Goal: Information Seeking & Learning: Check status

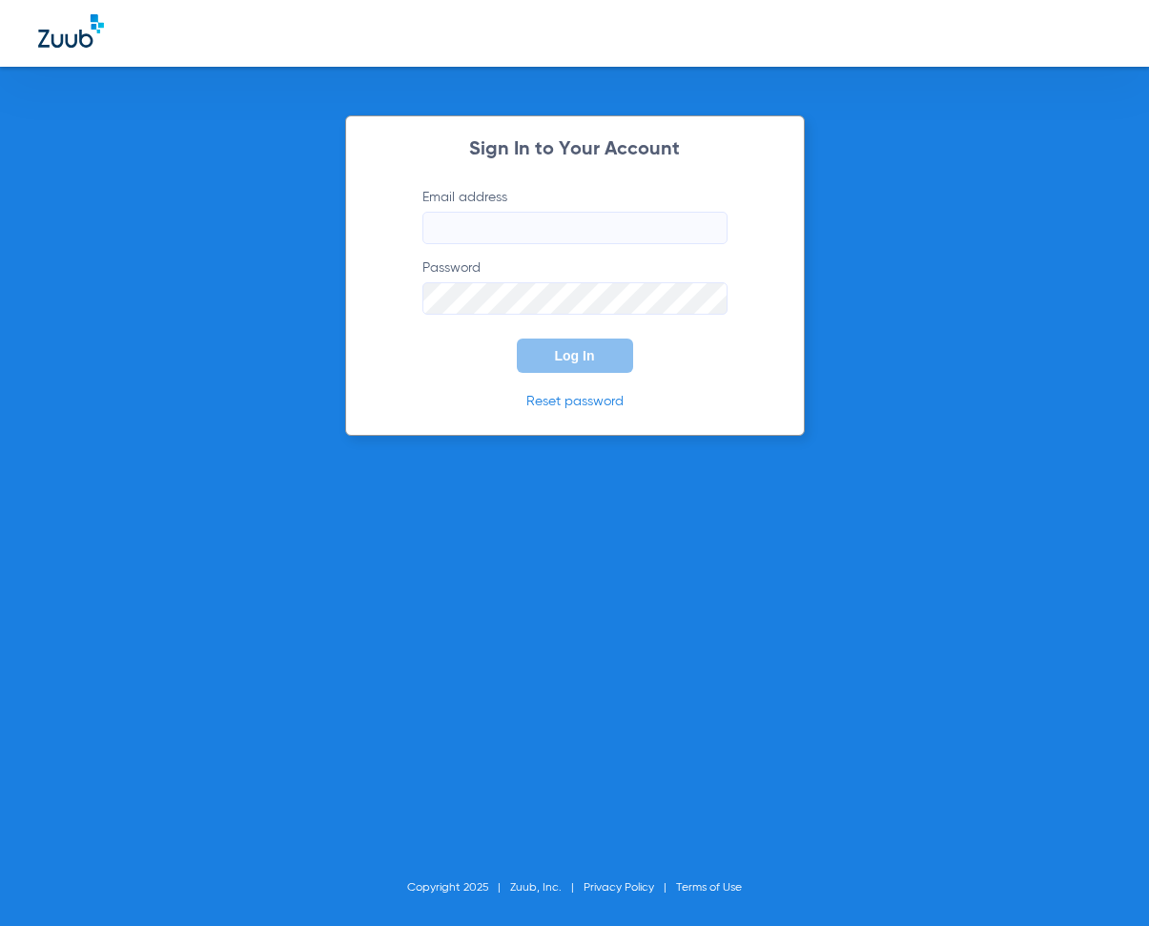
click at [457, 235] on input "Email address" at bounding box center [575, 228] width 305 height 32
type input "[EMAIL_ADDRESS][DOMAIN_NAME]"
click at [585, 340] on button "Log In" at bounding box center [575, 356] width 116 height 34
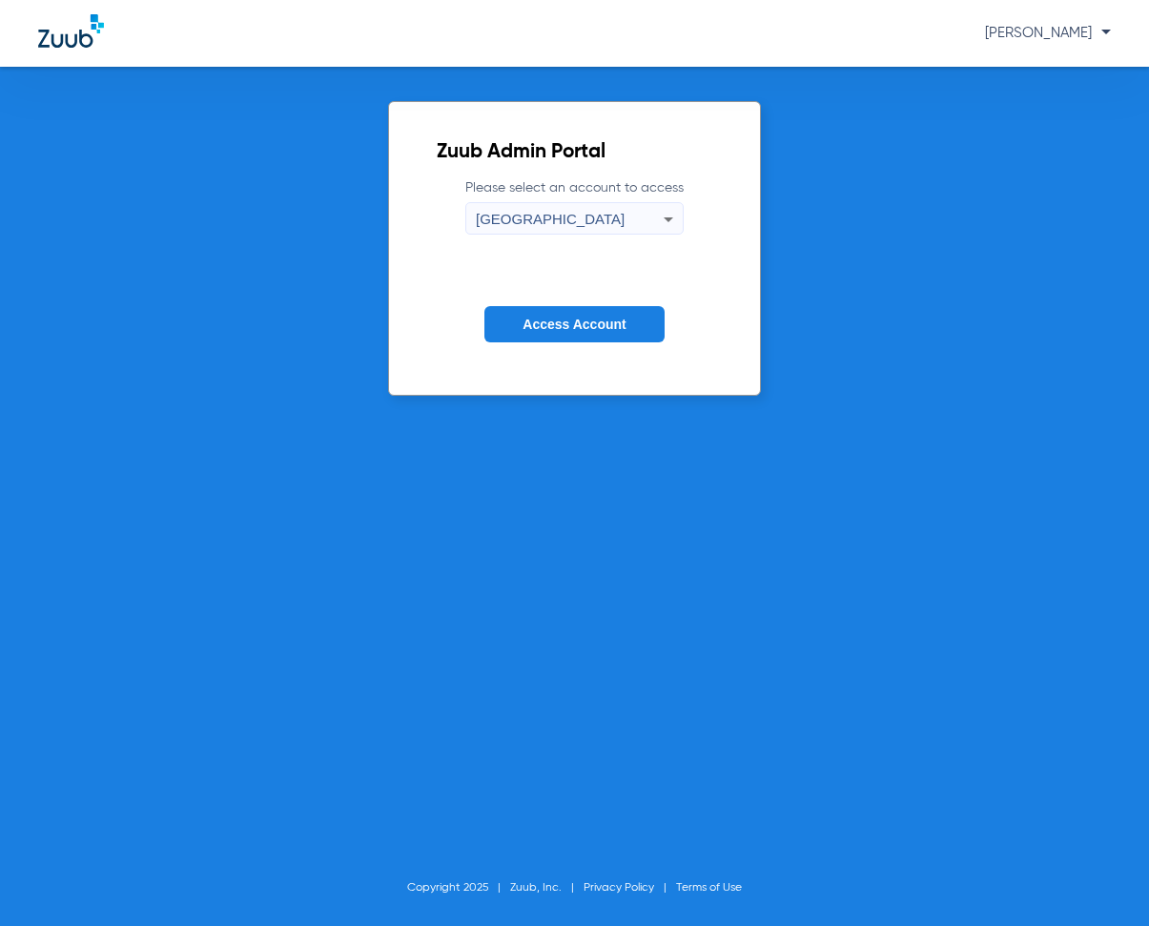
click at [667, 218] on icon at bounding box center [669, 219] width 10 height 5
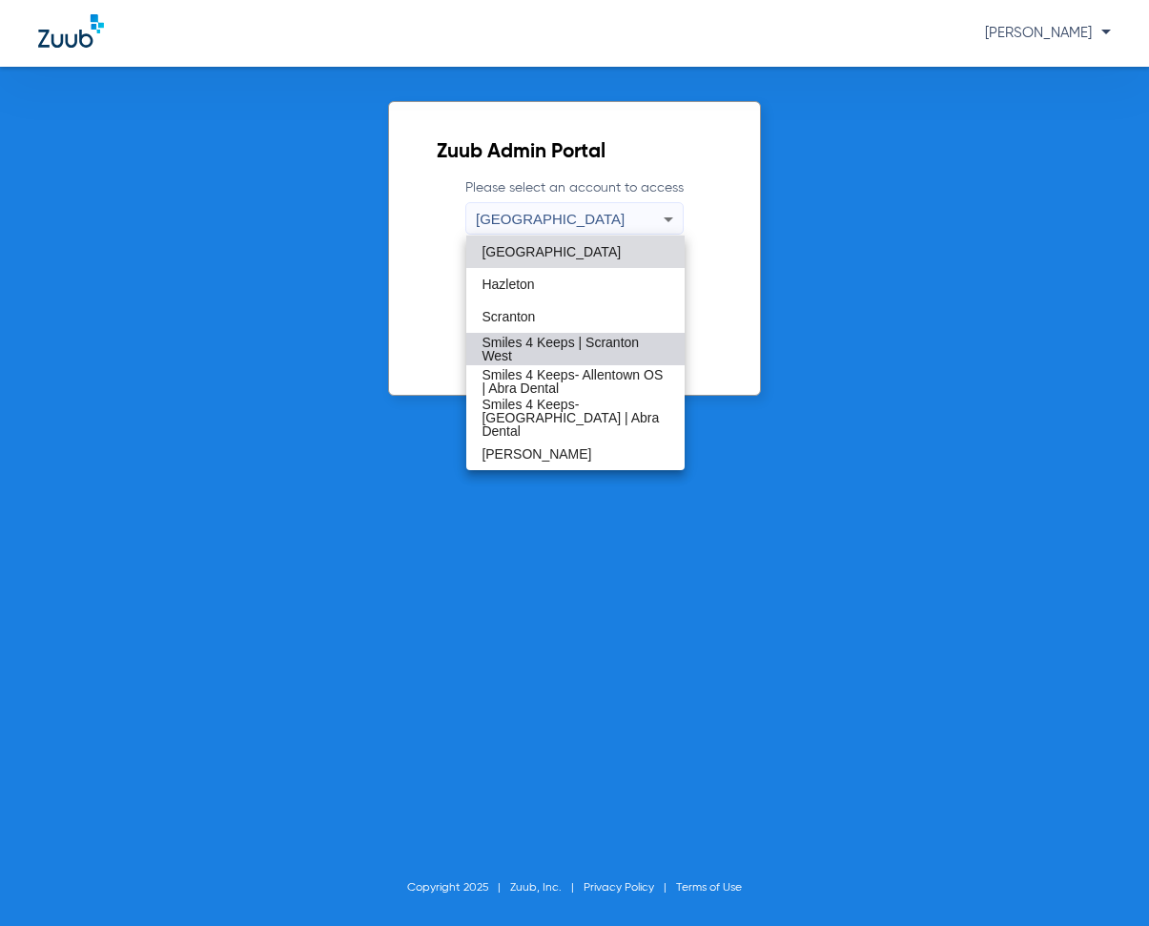
click at [523, 336] on span "Smiles 4 Keeps | Scranton West" at bounding box center [575, 349] width 187 height 27
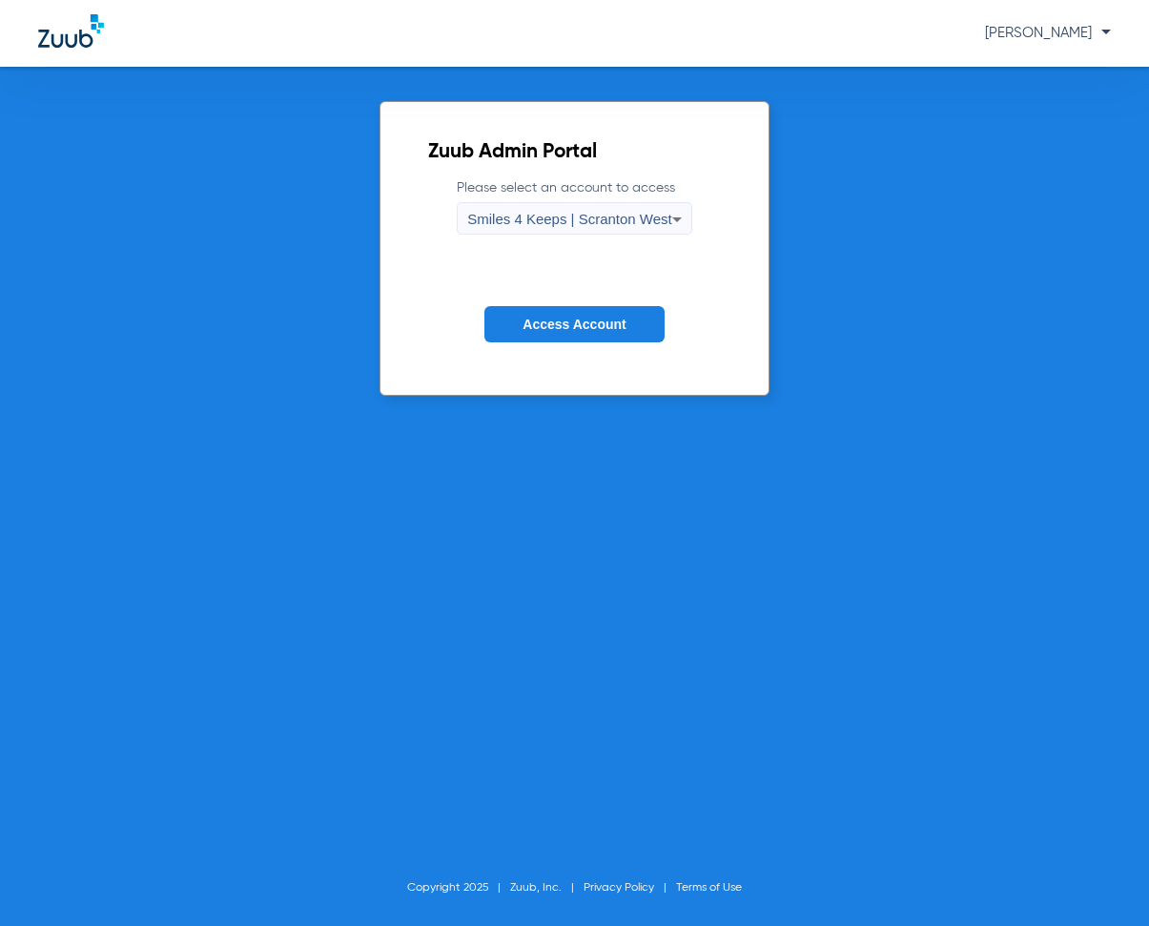
click at [557, 321] on span "Access Account" at bounding box center [574, 324] width 103 height 15
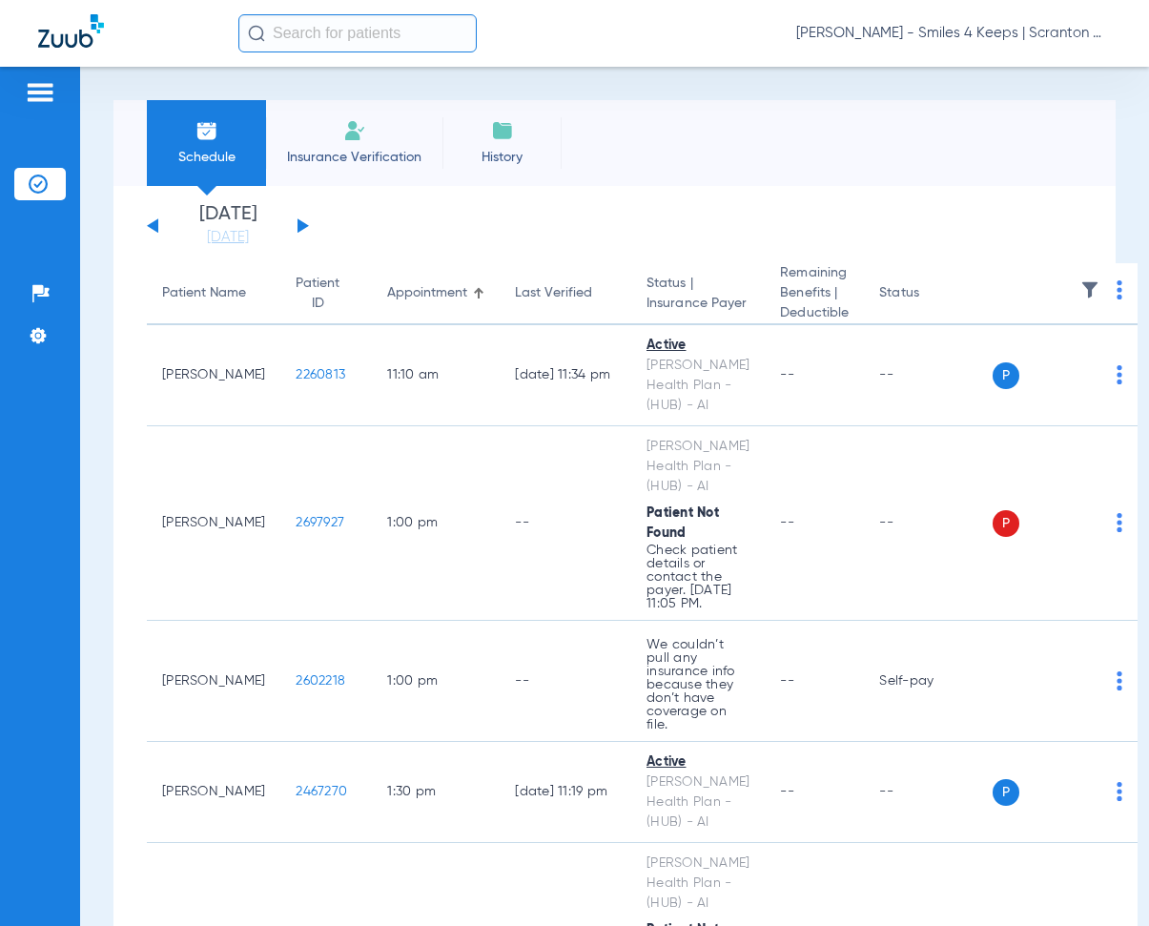
click at [300, 224] on button at bounding box center [303, 225] width 11 height 14
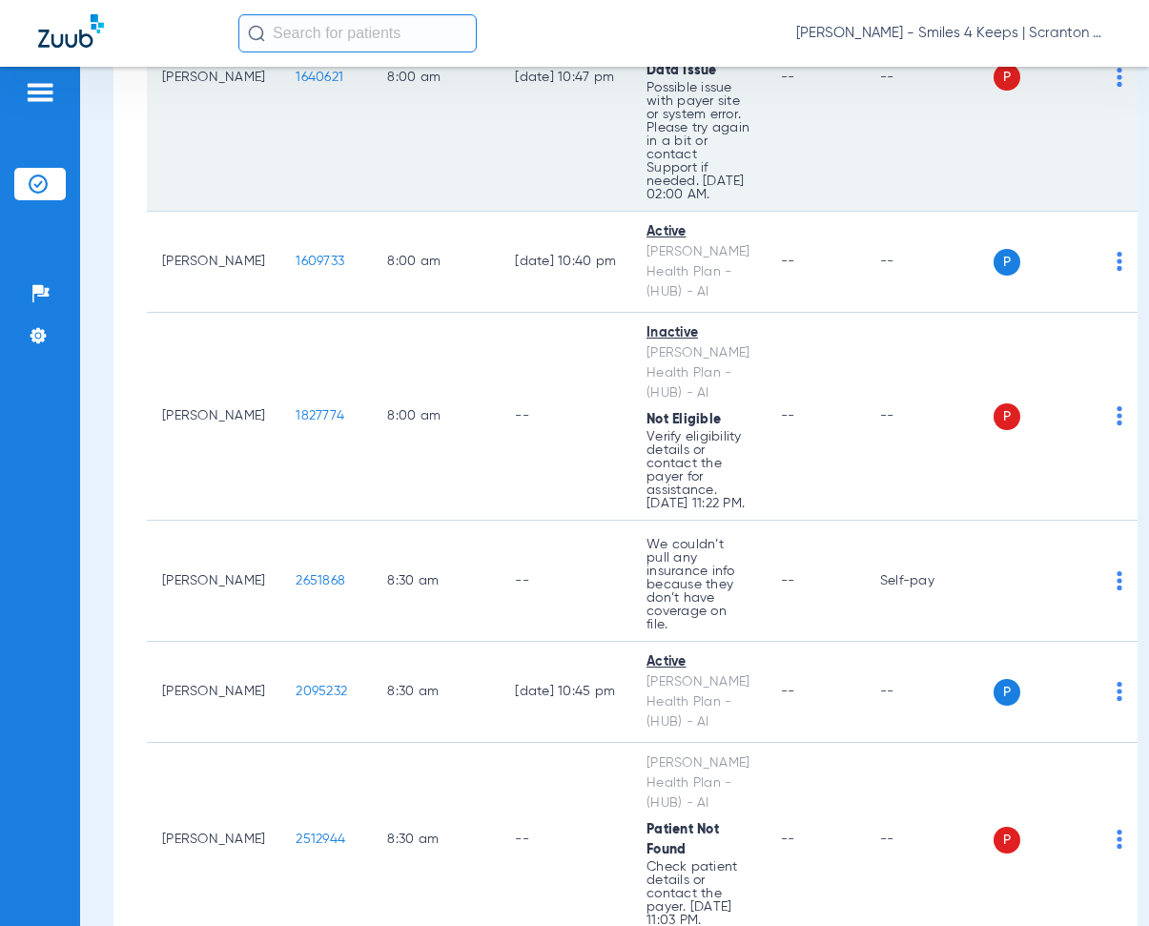
scroll to position [477, 0]
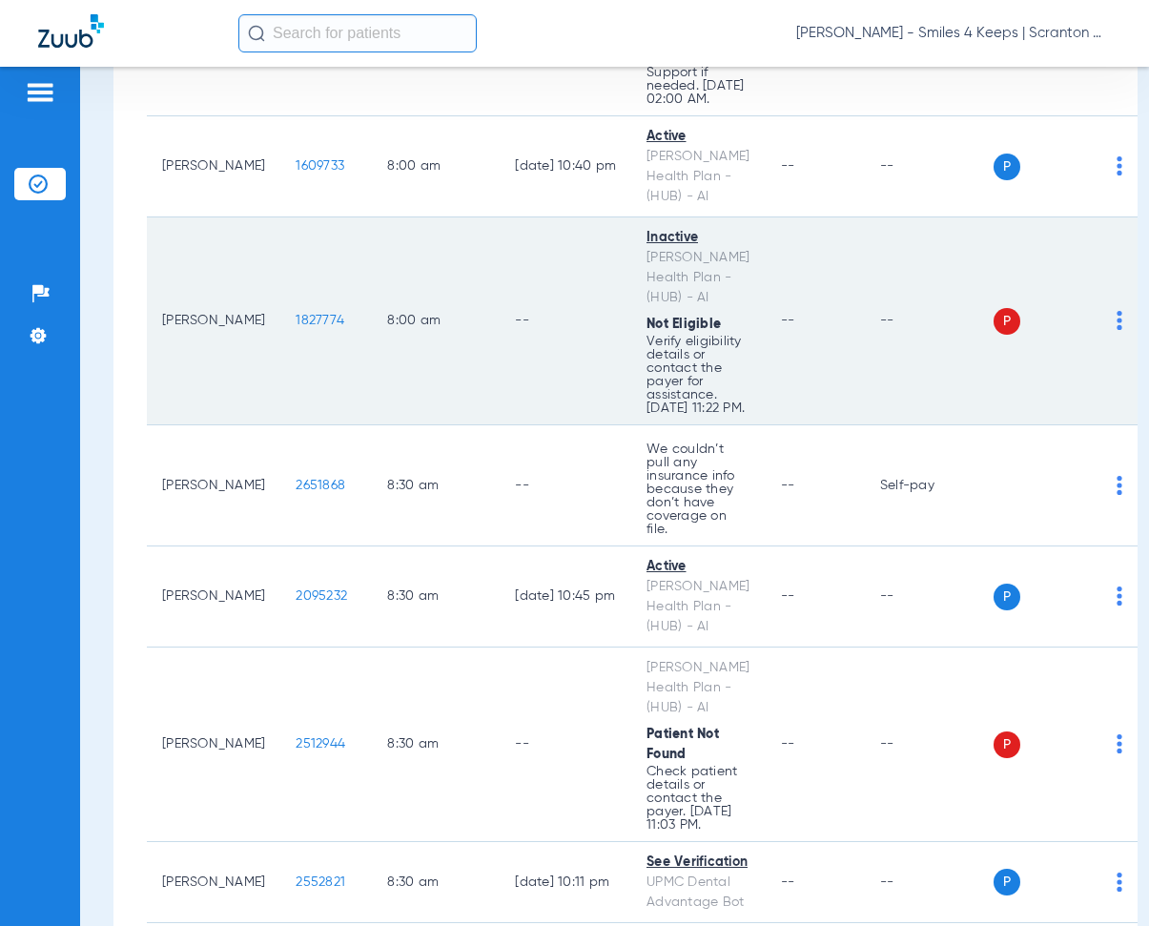
drag, startPoint x: 275, startPoint y: 325, endPoint x: 337, endPoint y: 342, distance: 64.1
click at [337, 342] on td "1827774" at bounding box center [326, 321] width 92 height 208
copy span "1827774"
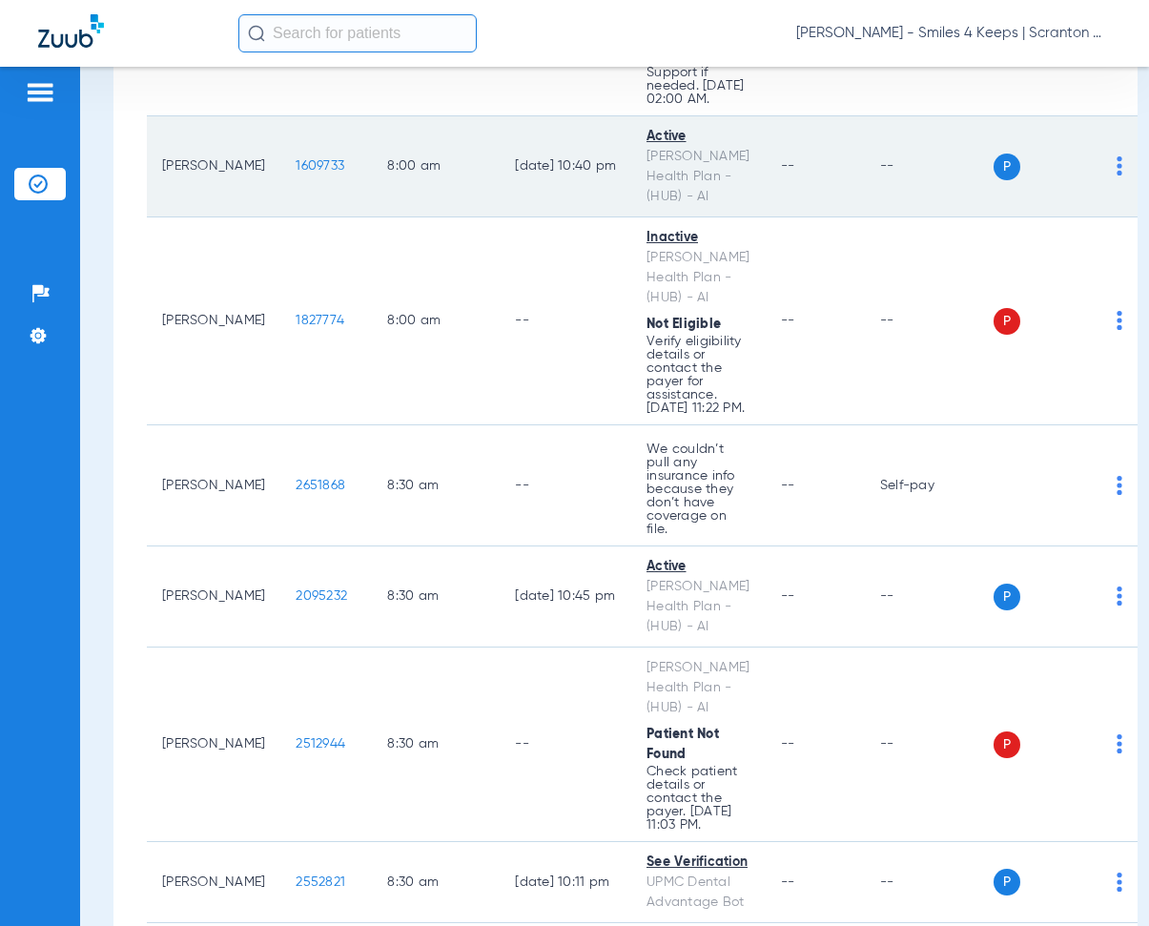
scroll to position [572, 0]
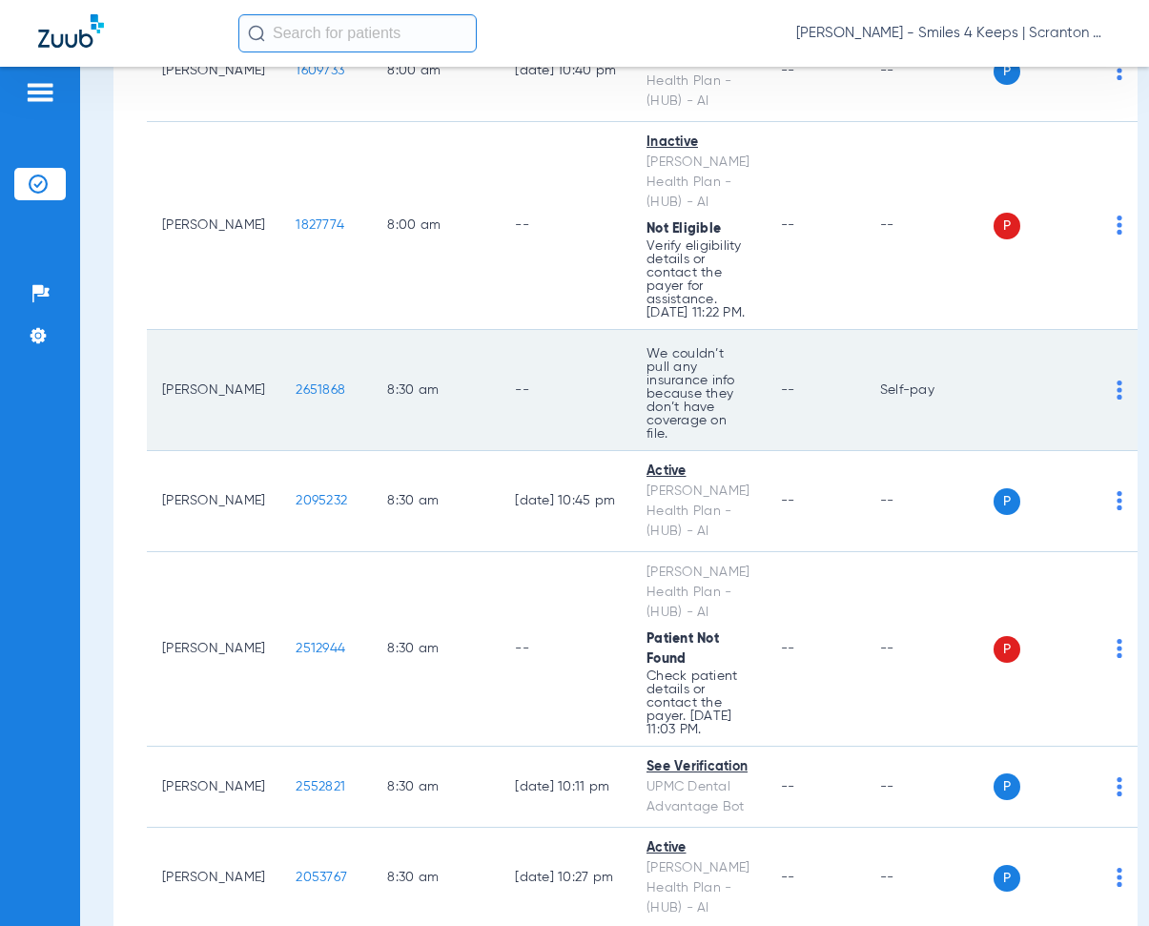
drag, startPoint x: 274, startPoint y: 392, endPoint x: 345, endPoint y: 413, distance: 74.6
click at [345, 413] on td "2651868" at bounding box center [326, 390] width 92 height 121
copy span "2651868"
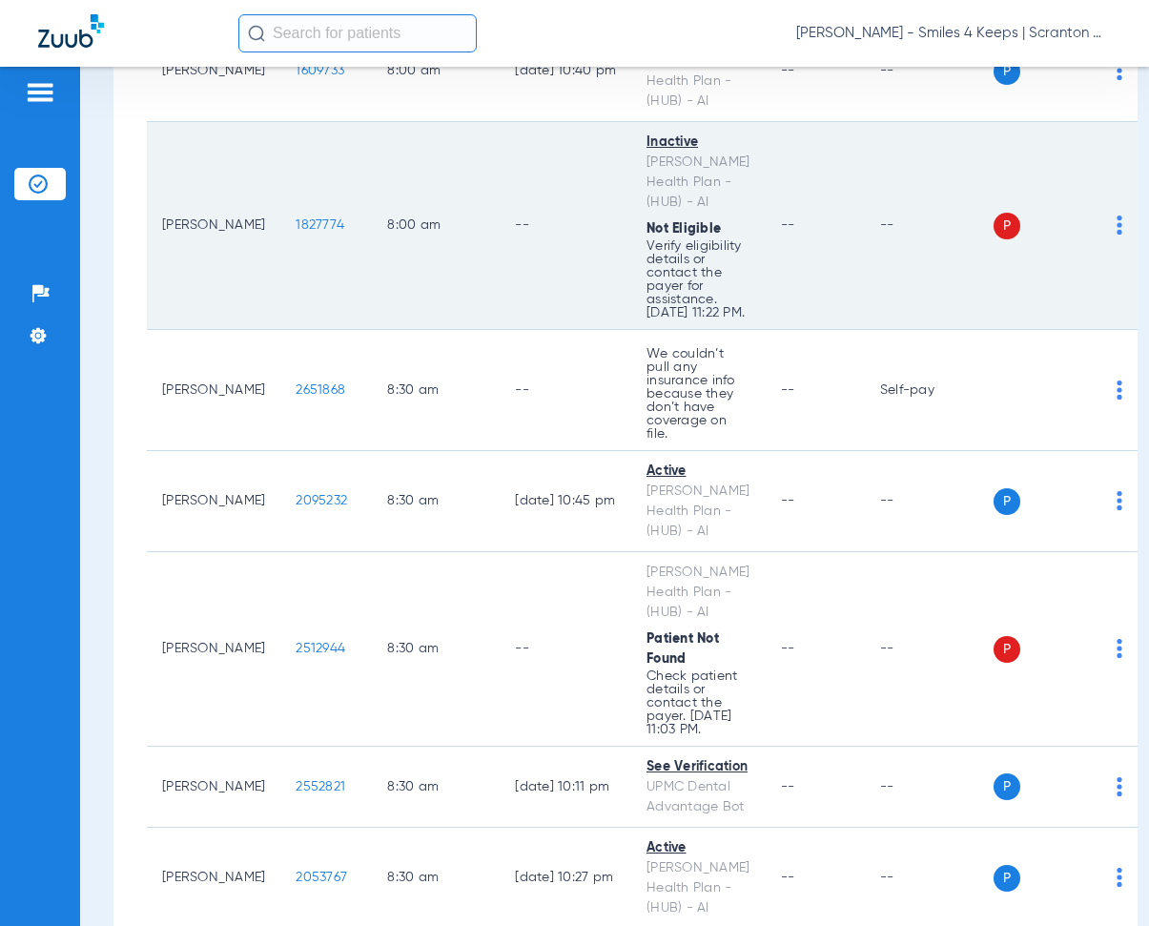
click at [478, 261] on td "8:00 AM" at bounding box center [436, 226] width 128 height 208
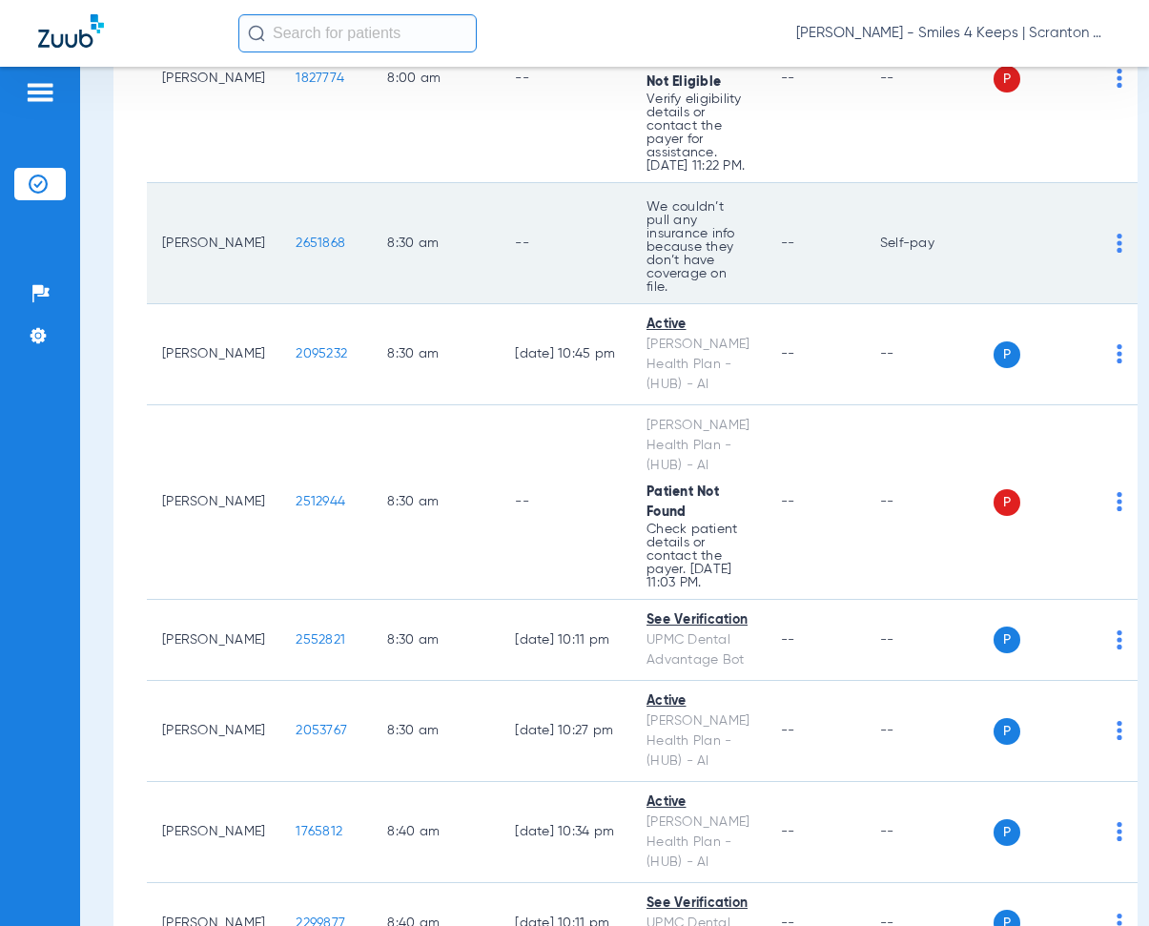
scroll to position [763, 0]
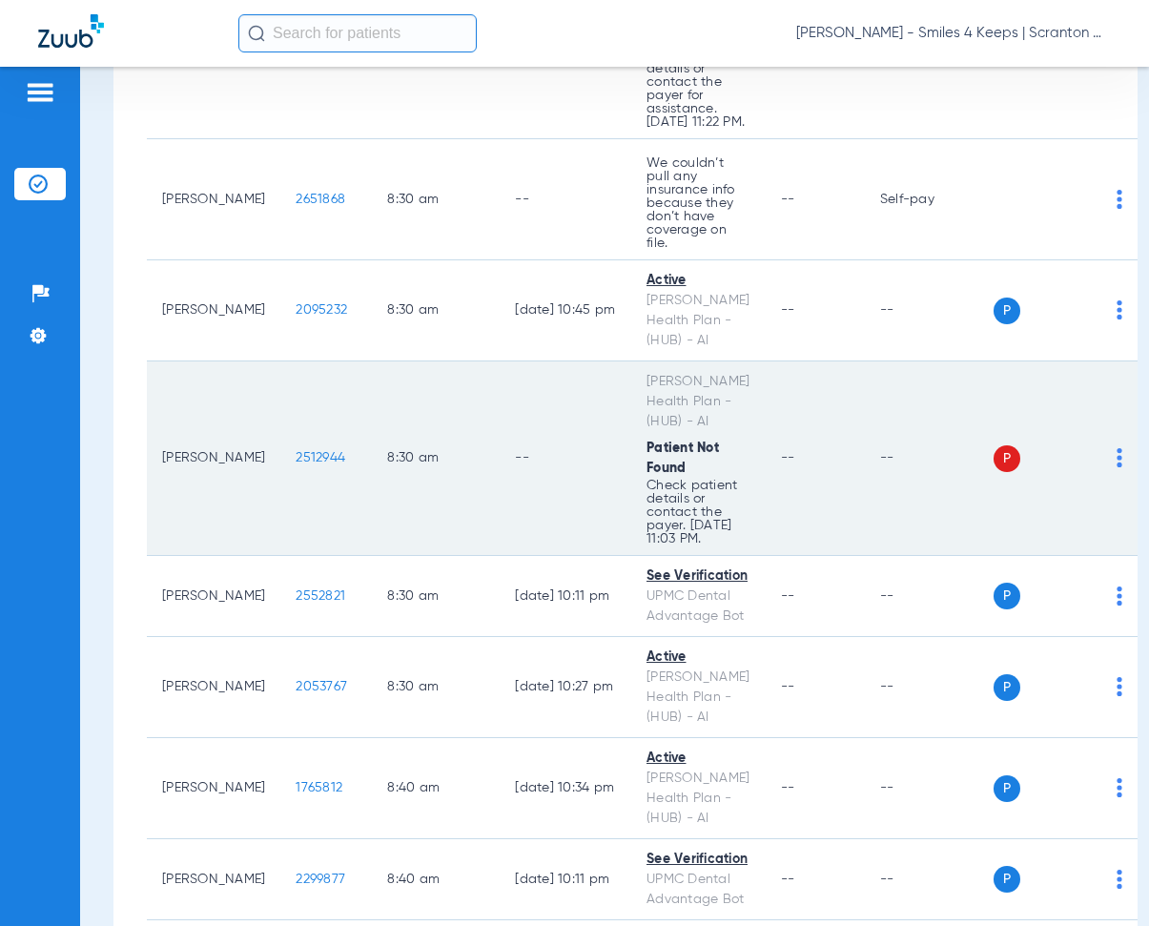
drag, startPoint x: 276, startPoint y: 455, endPoint x: 342, endPoint y: 460, distance: 66.0
click at [342, 460] on td "2512944" at bounding box center [326, 459] width 92 height 195
copy span "2512944"
click at [776, 369] on td "--" at bounding box center [815, 459] width 99 height 195
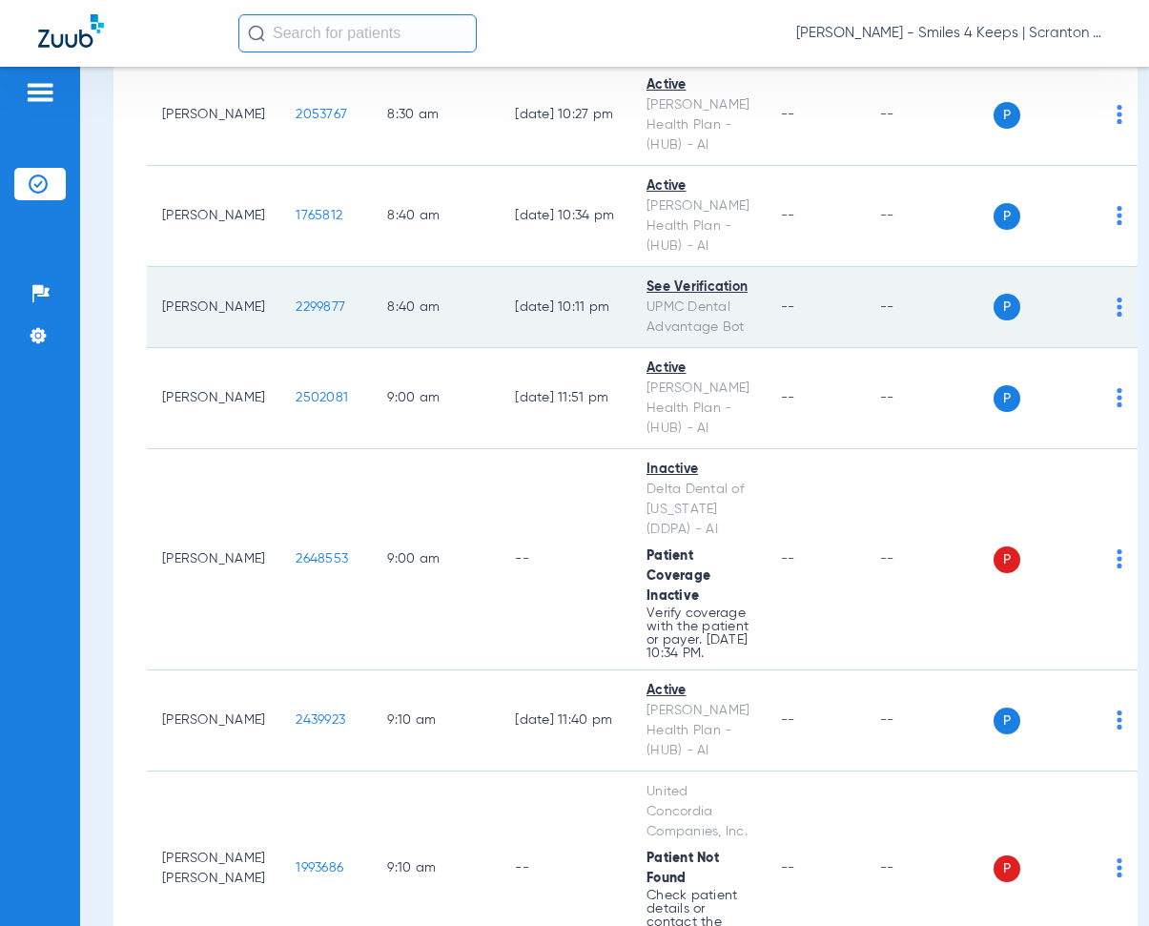
scroll to position [1431, 0]
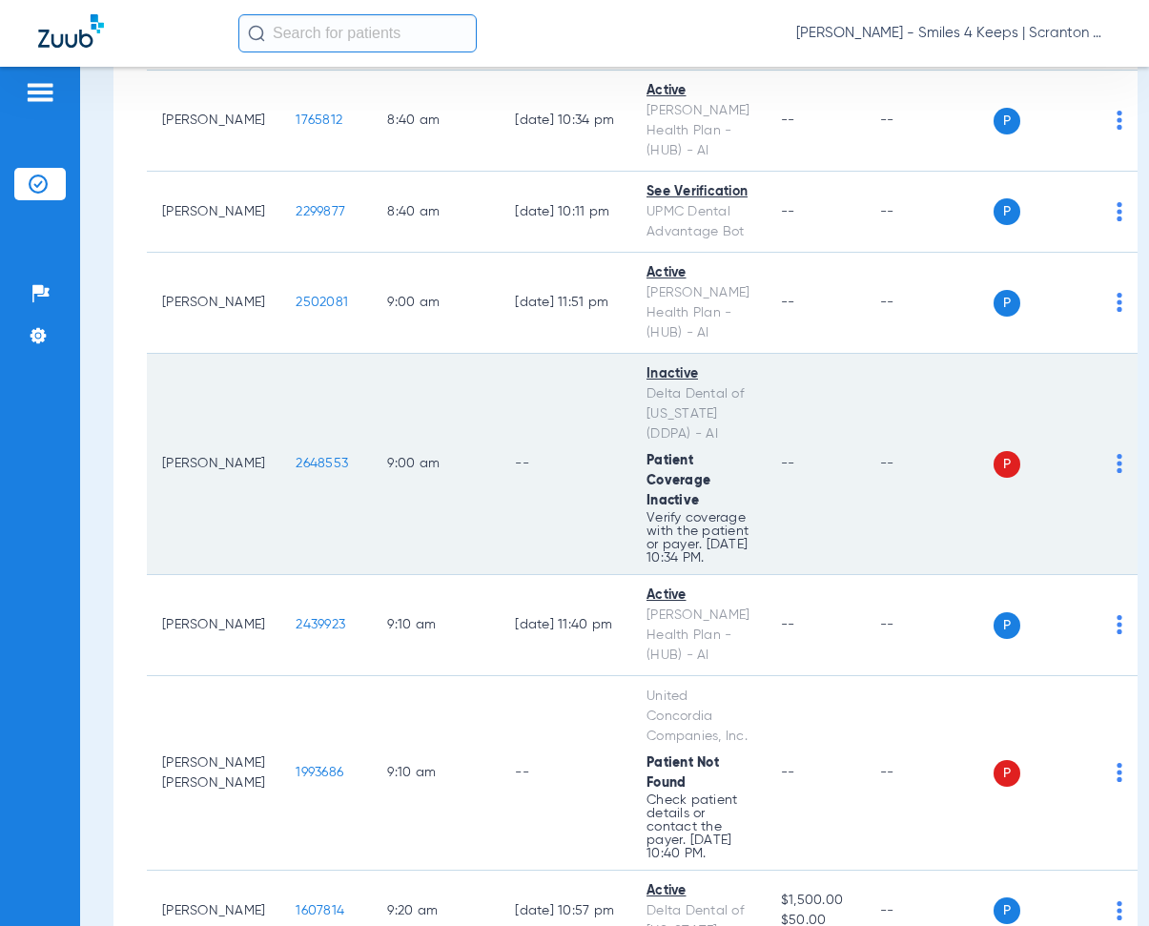
drag, startPoint x: 281, startPoint y: 473, endPoint x: 364, endPoint y: 478, distance: 83.1
click at [364, 478] on tr "[PERSON_NAME] 2648553 9:00 AM -- Inactive Delta Dental of [US_STATE] (DDPA) - A…" at bounding box center [642, 464] width 991 height 221
copy span "2648553"
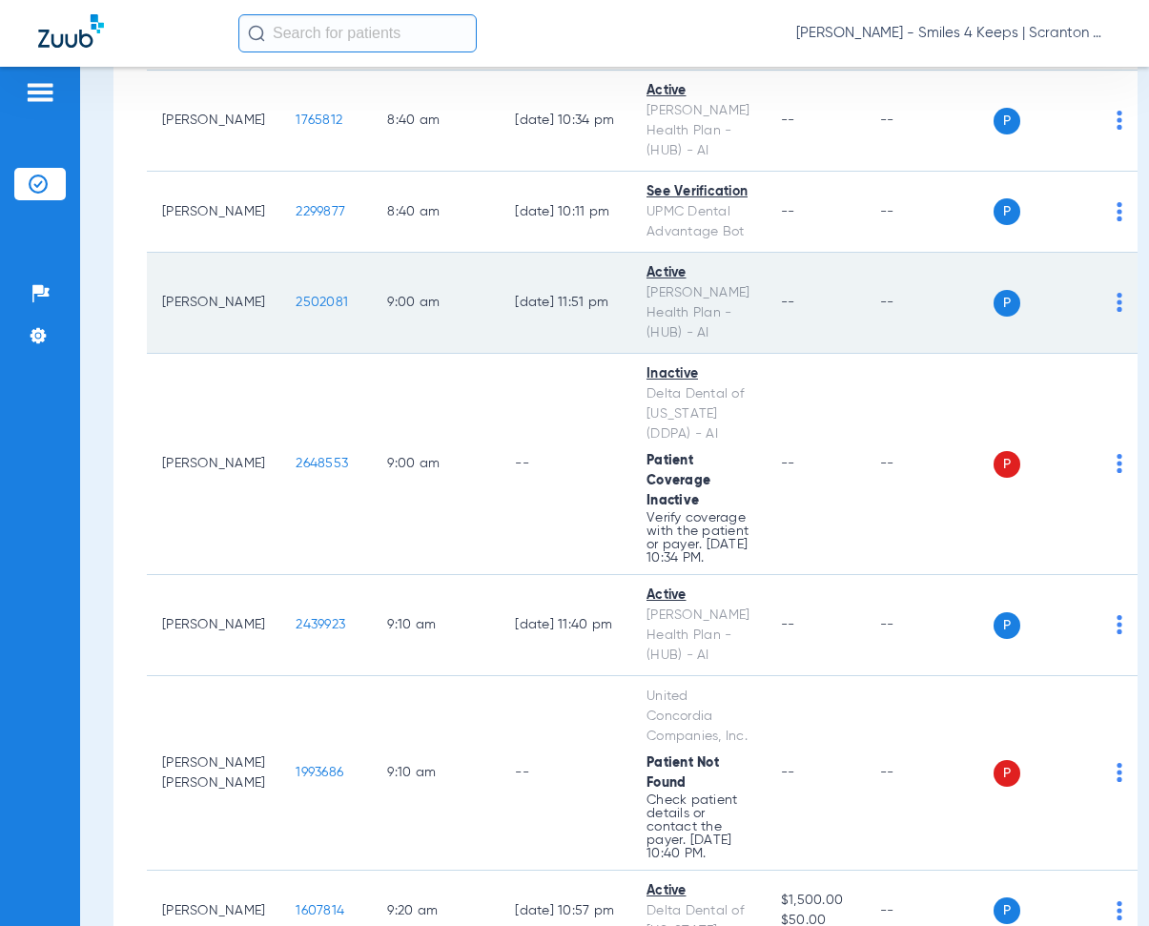
click at [533, 345] on td "[DATE] 11:51 PM" at bounding box center [566, 303] width 132 height 101
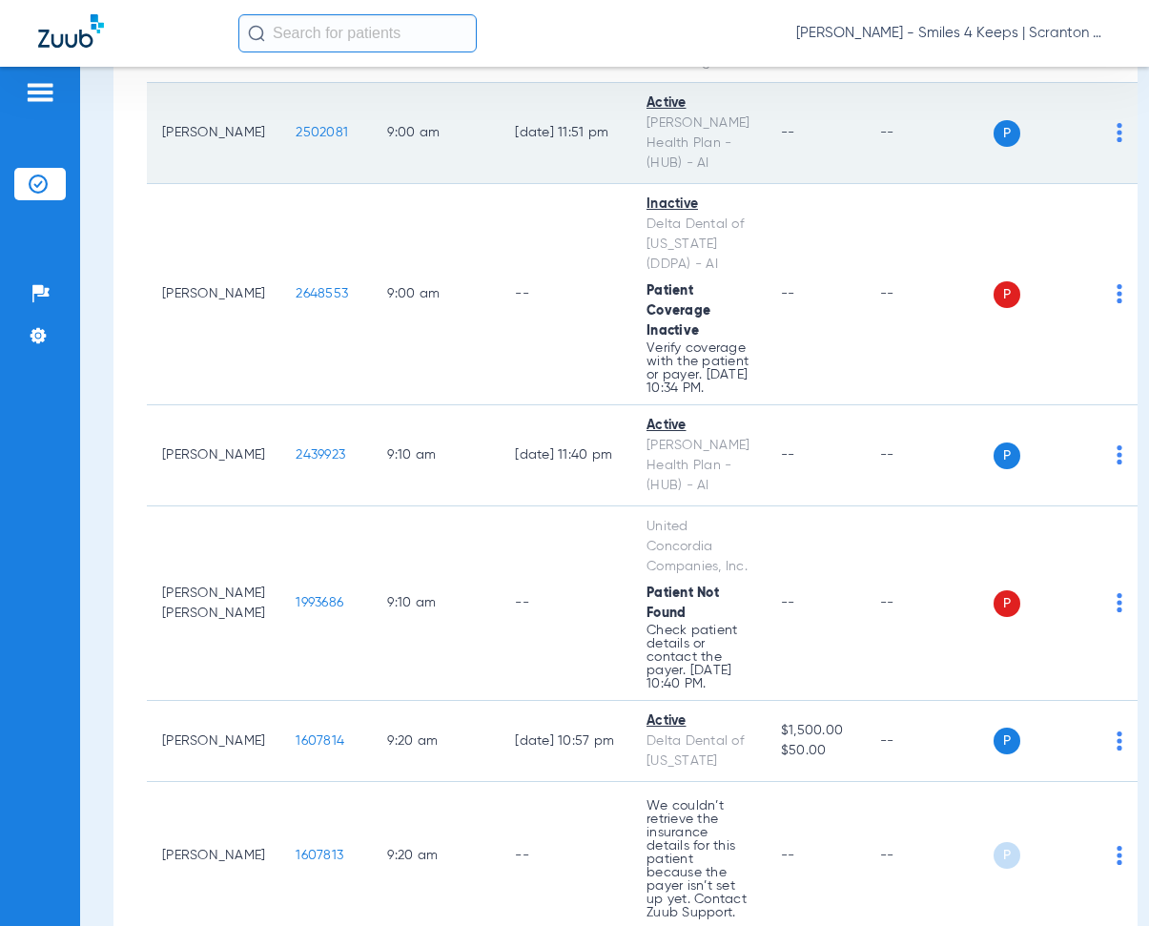
scroll to position [1622, 0]
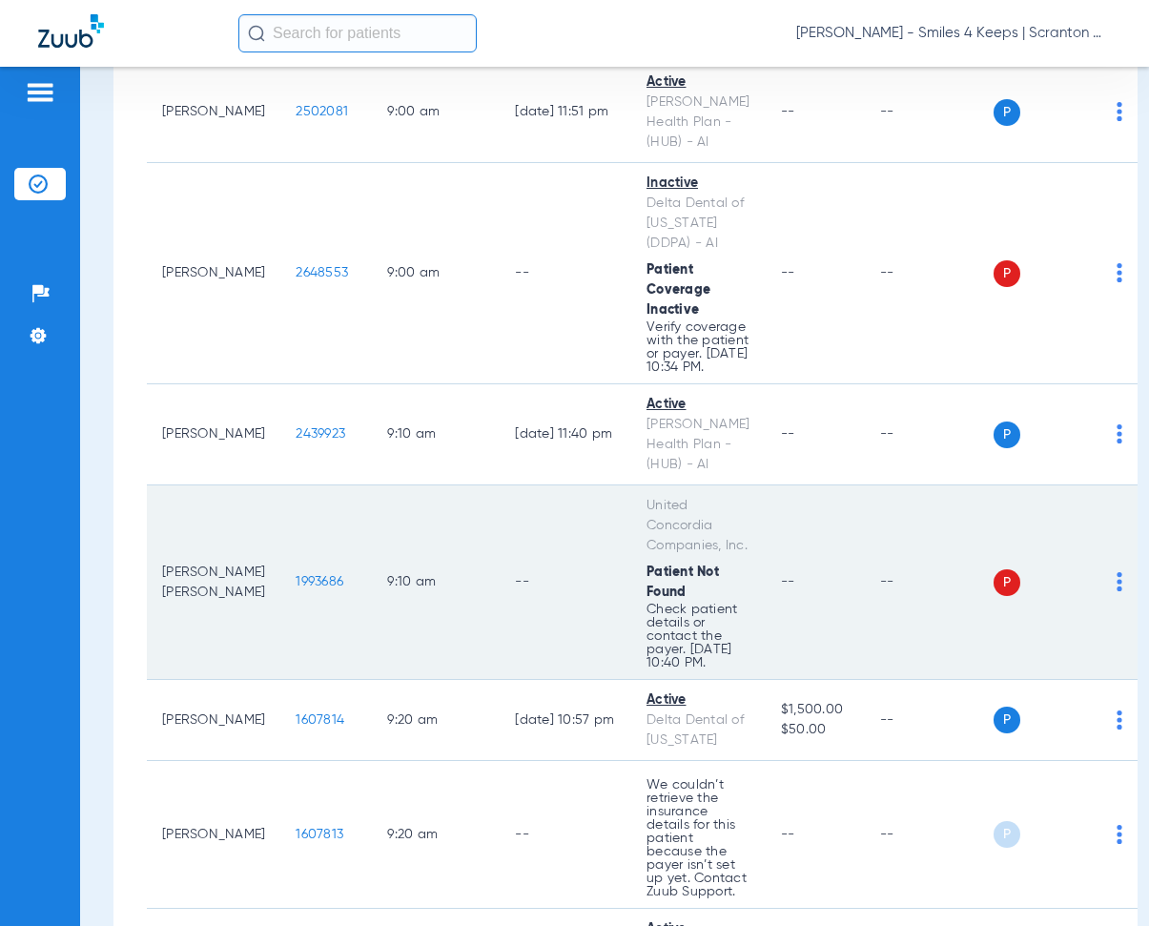
drag, startPoint x: 274, startPoint y: 598, endPoint x: 339, endPoint y: 604, distance: 65.1
click at [339, 604] on td "1993686" at bounding box center [326, 583] width 92 height 195
copy span "1993686"
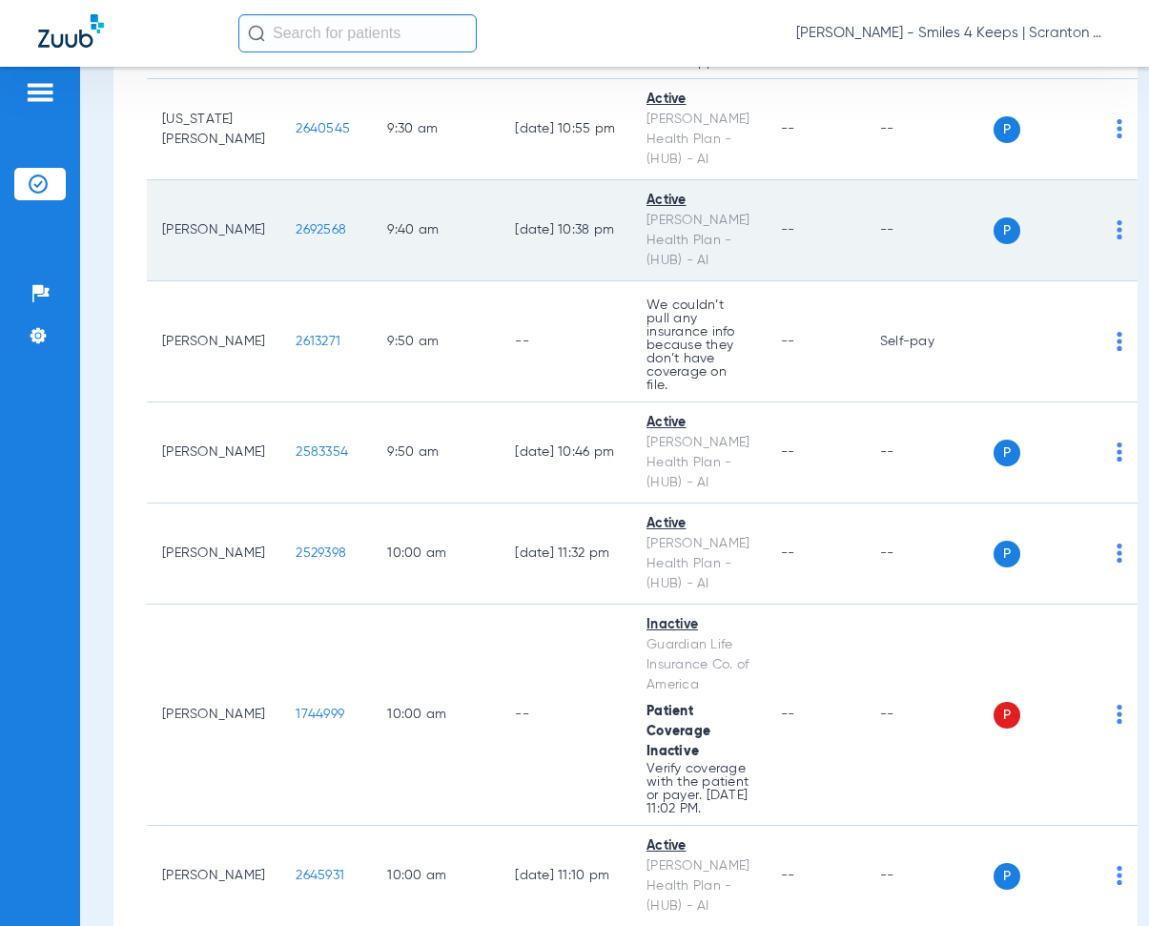
scroll to position [2480, 0]
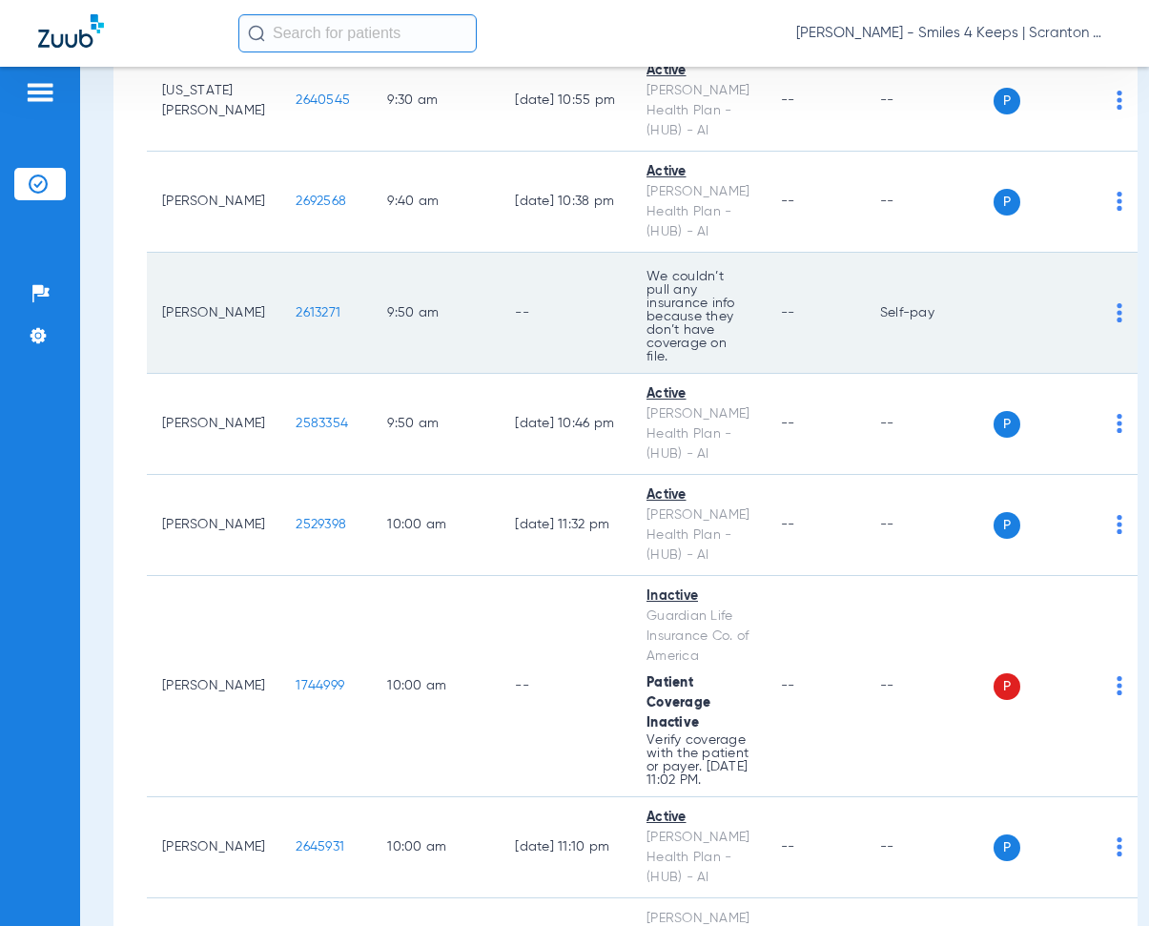
drag, startPoint x: 274, startPoint y: 320, endPoint x: 324, endPoint y: 321, distance: 50.6
click at [324, 321] on td "2613271" at bounding box center [326, 313] width 92 height 121
copy span "2613271"
click at [477, 294] on td "9:50 AM" at bounding box center [436, 313] width 128 height 121
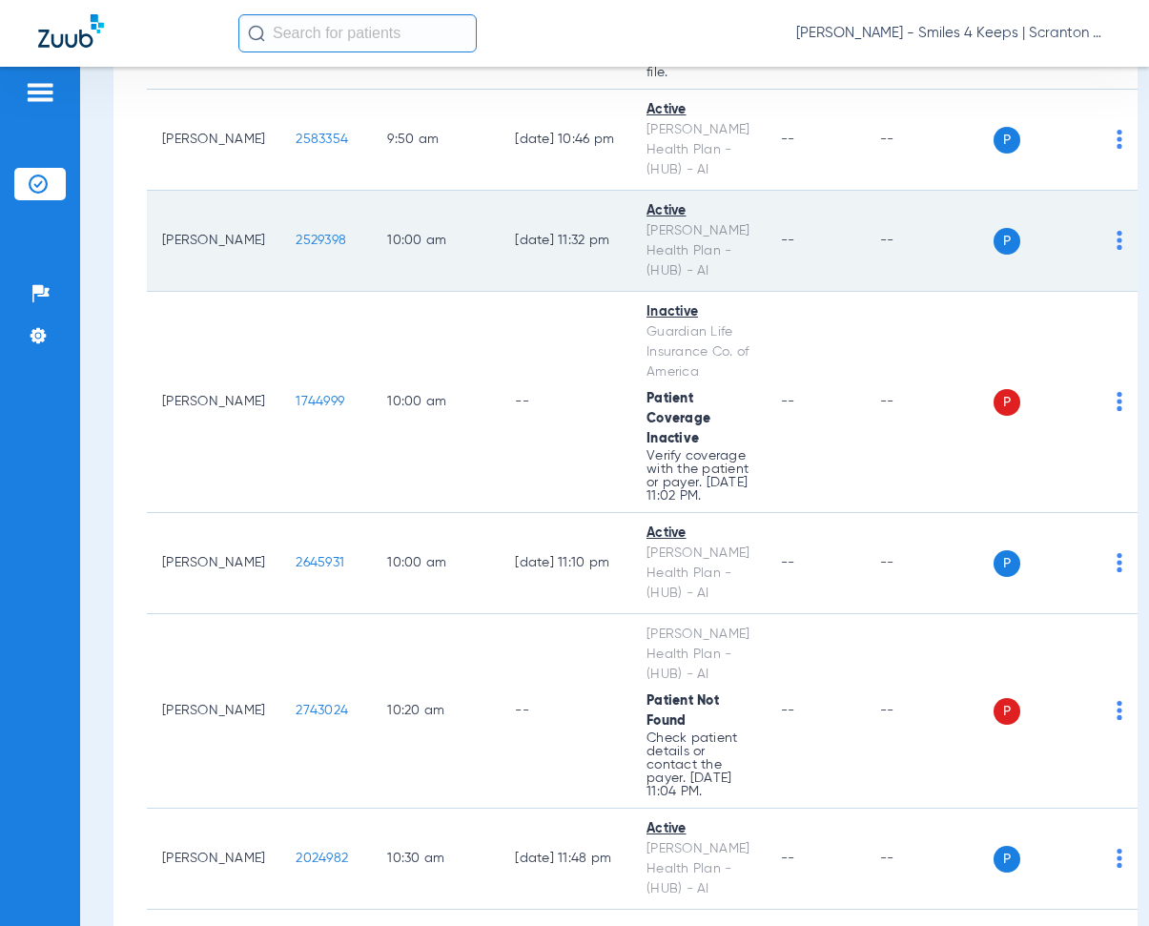
scroll to position [2766, 0]
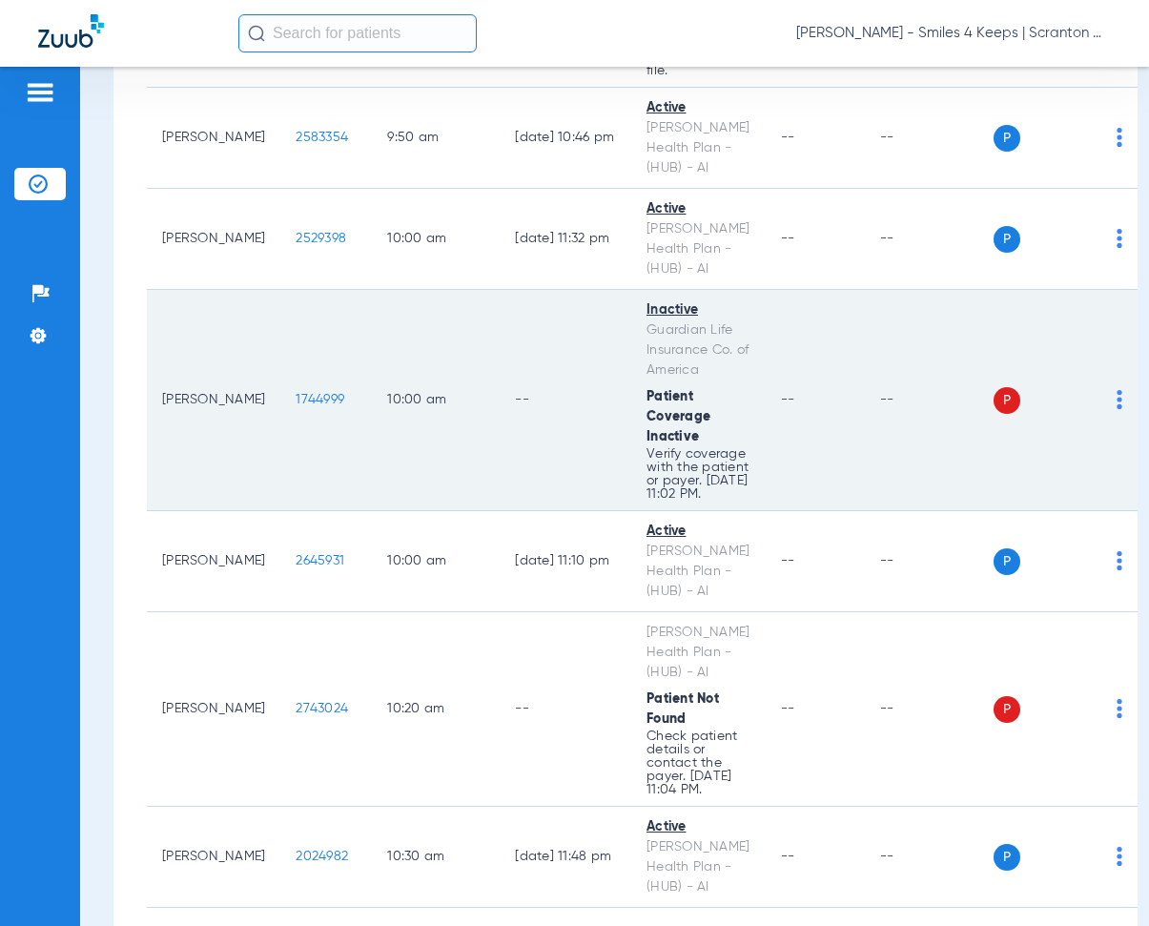
drag, startPoint x: 277, startPoint y: 409, endPoint x: 342, endPoint y: 418, distance: 66.4
click at [342, 418] on td "1744999" at bounding box center [326, 400] width 92 height 221
copy span "1744999"
click at [561, 312] on td "--" at bounding box center [566, 400] width 132 height 221
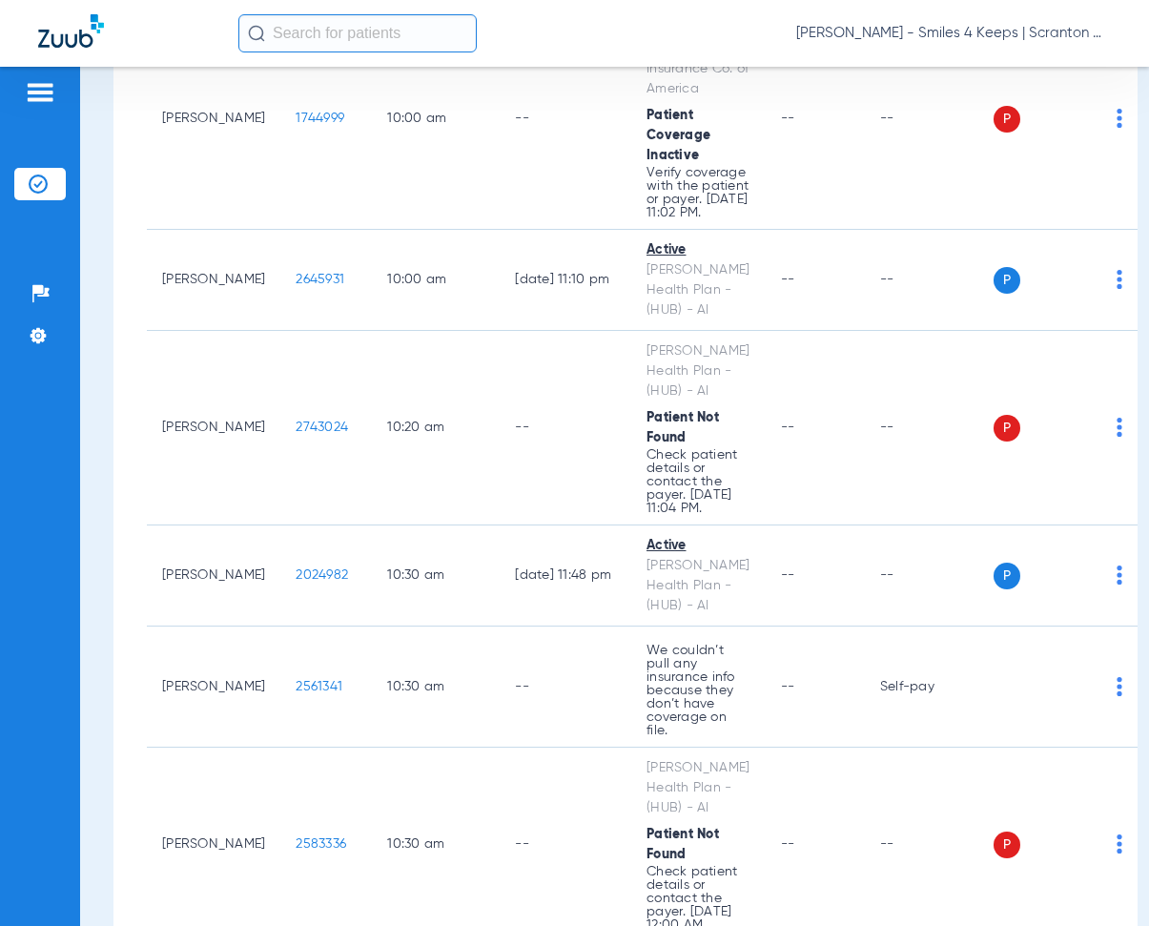
scroll to position [3053, 0]
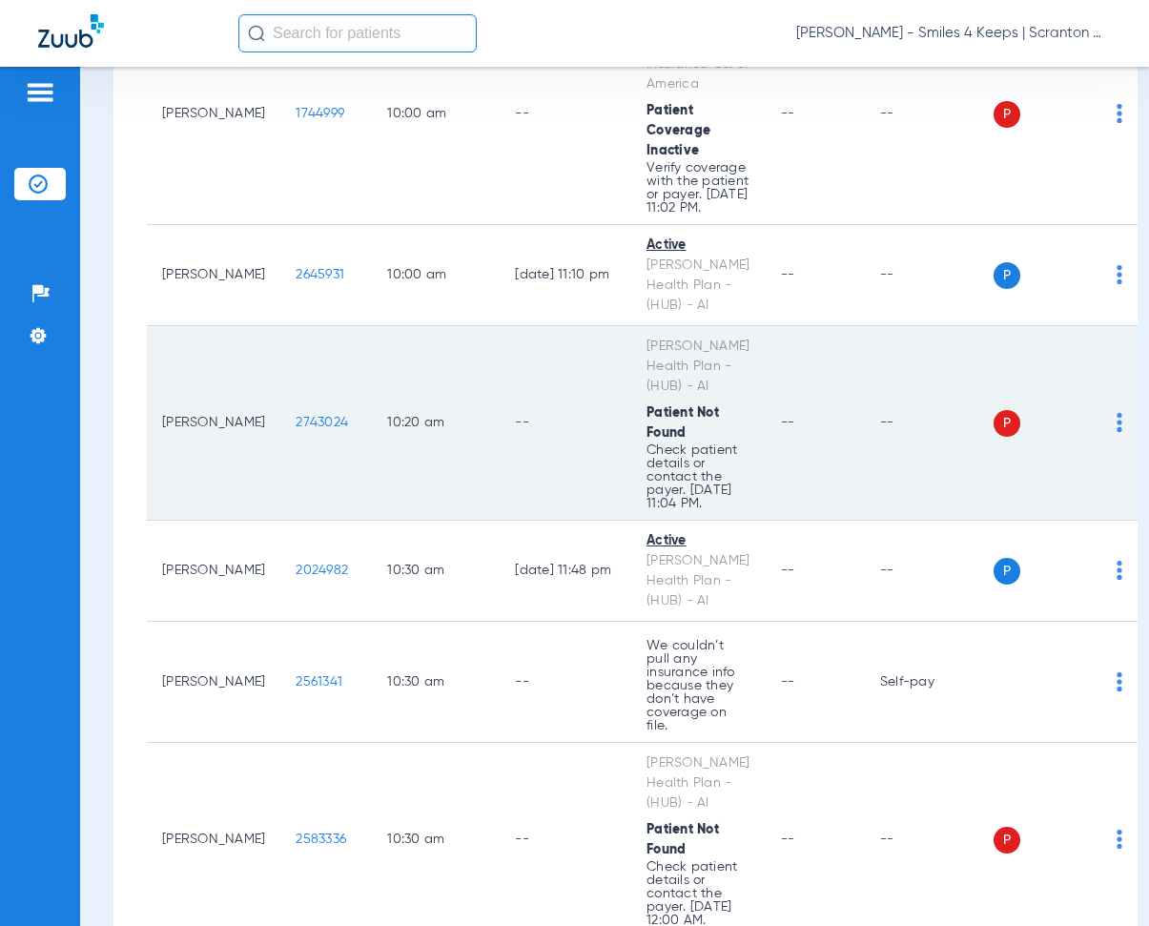
drag, startPoint x: 273, startPoint y: 435, endPoint x: 340, endPoint y: 451, distance: 68.7
click at [340, 451] on td "2743024" at bounding box center [326, 423] width 92 height 195
copy span "2743024"
click at [412, 366] on td "10:20 AM" at bounding box center [436, 423] width 128 height 195
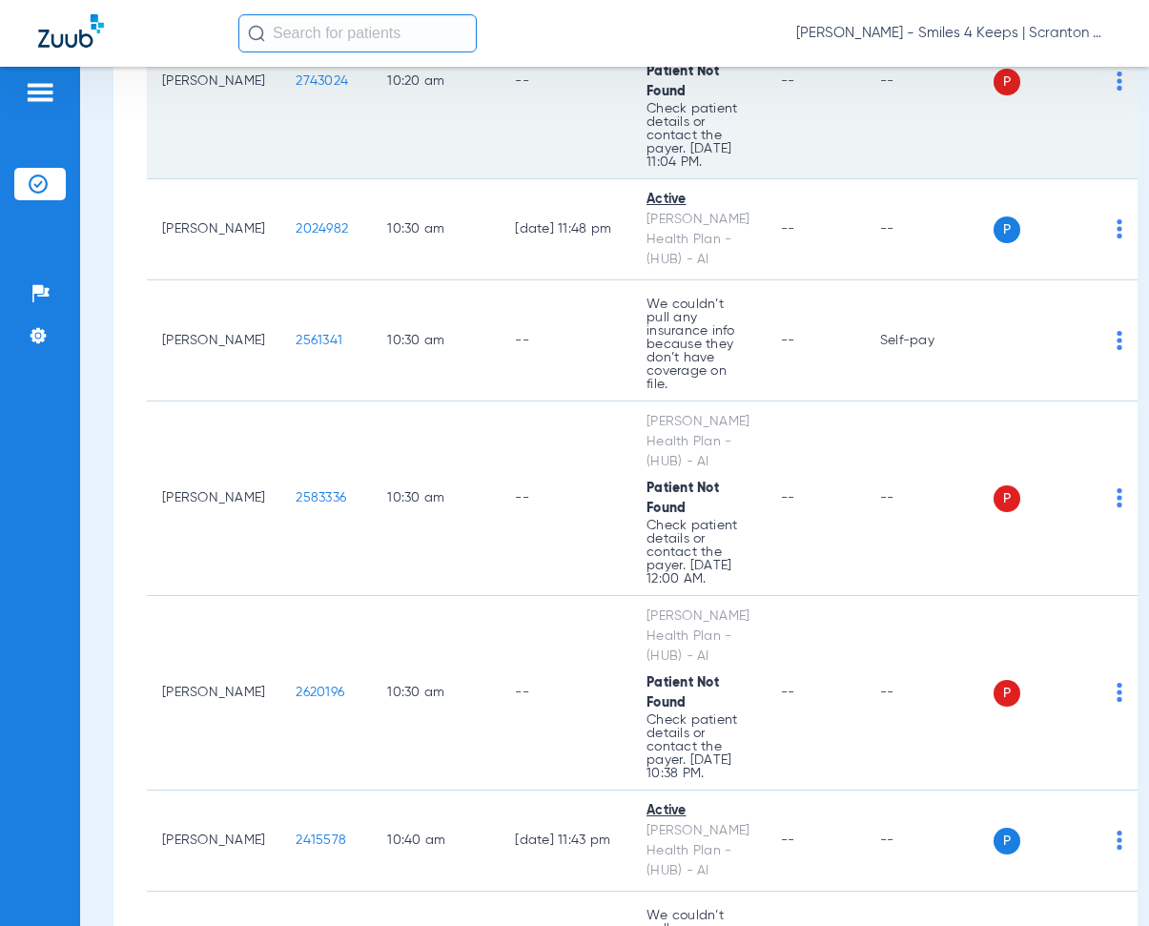
scroll to position [3434, 0]
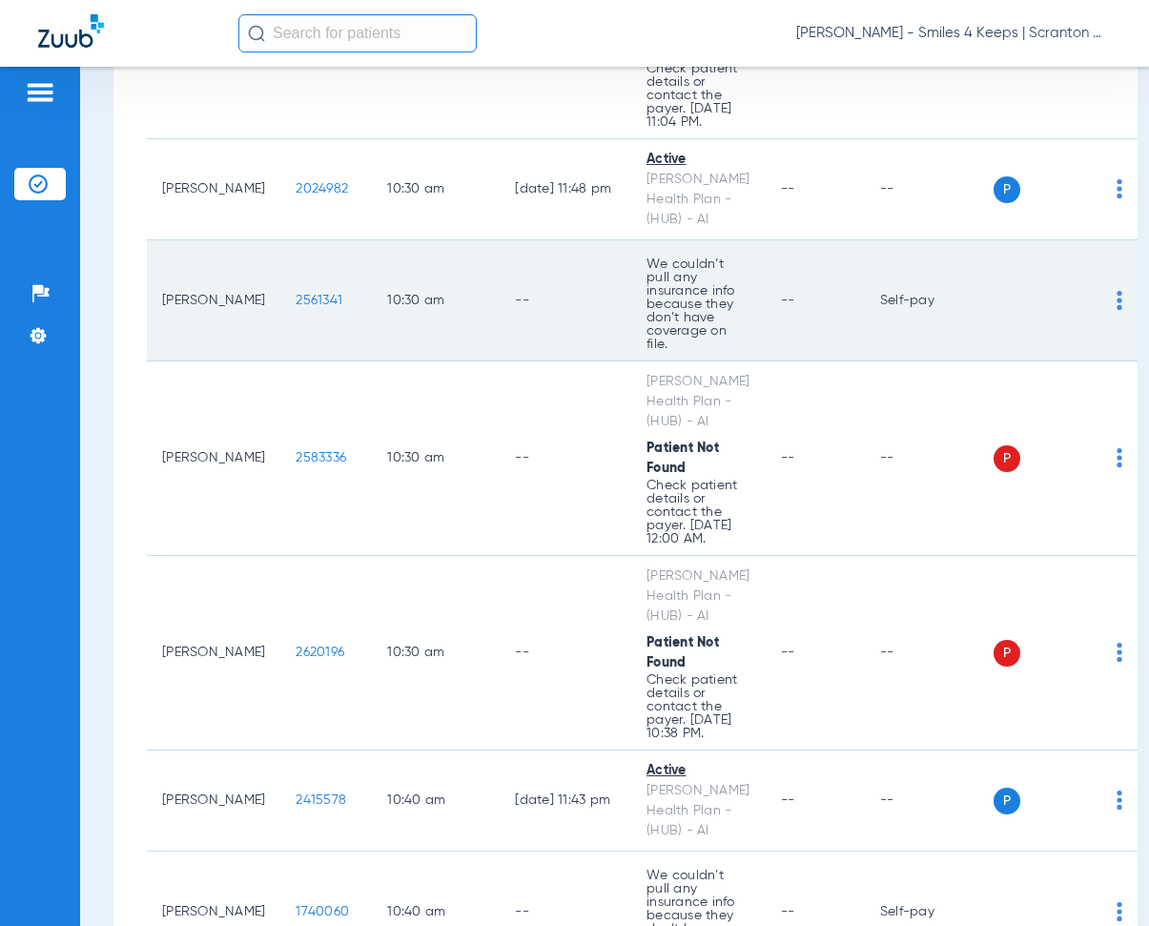
drag, startPoint x: 274, startPoint y: 302, endPoint x: 329, endPoint y: 314, distance: 56.5
click at [329, 313] on td "2561341" at bounding box center [326, 300] width 92 height 121
copy span "2561341"
click at [571, 301] on td "--" at bounding box center [566, 300] width 132 height 121
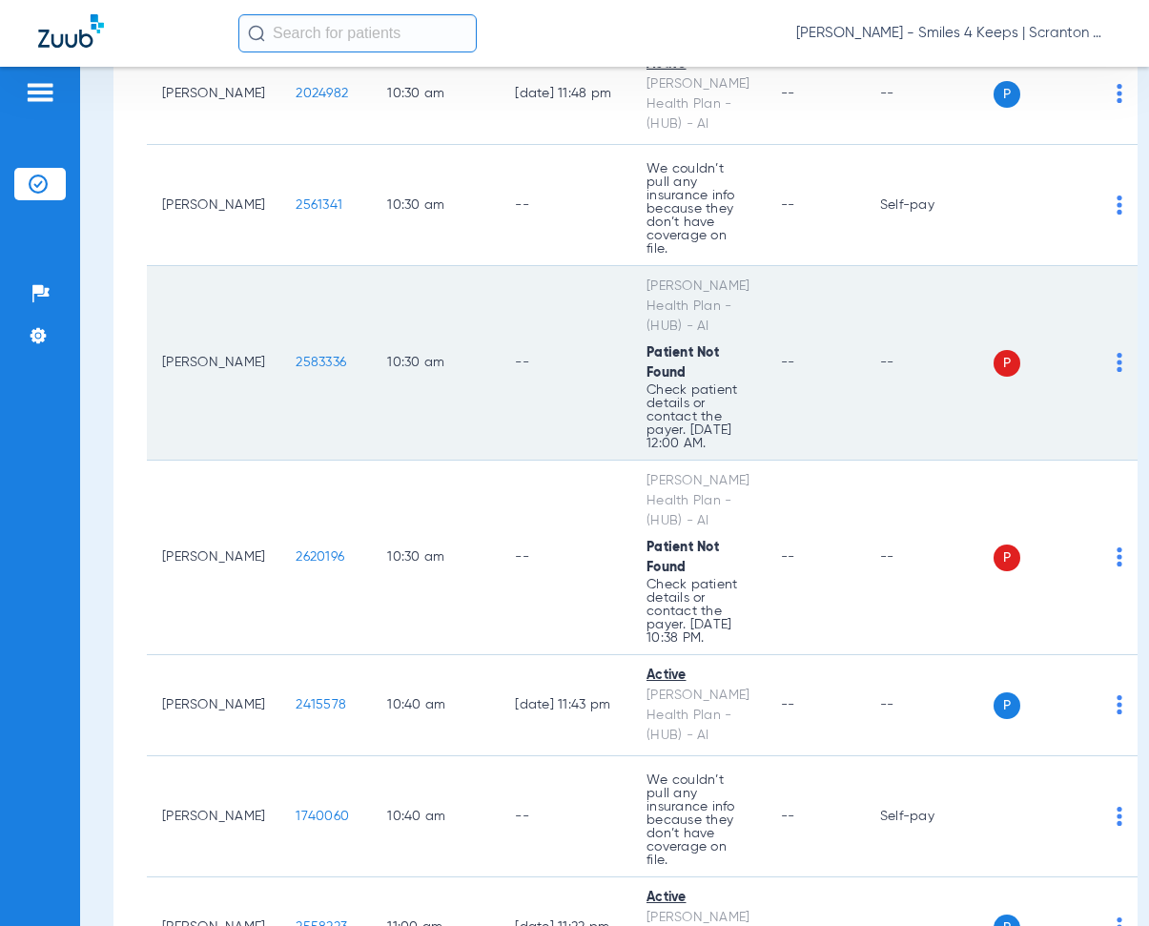
drag, startPoint x: 274, startPoint y: 364, endPoint x: 336, endPoint y: 373, distance: 62.6
click at [336, 373] on td "2583336" at bounding box center [326, 363] width 92 height 195
copy span "2583336"
click at [445, 324] on td "10:30 AM" at bounding box center [436, 363] width 128 height 195
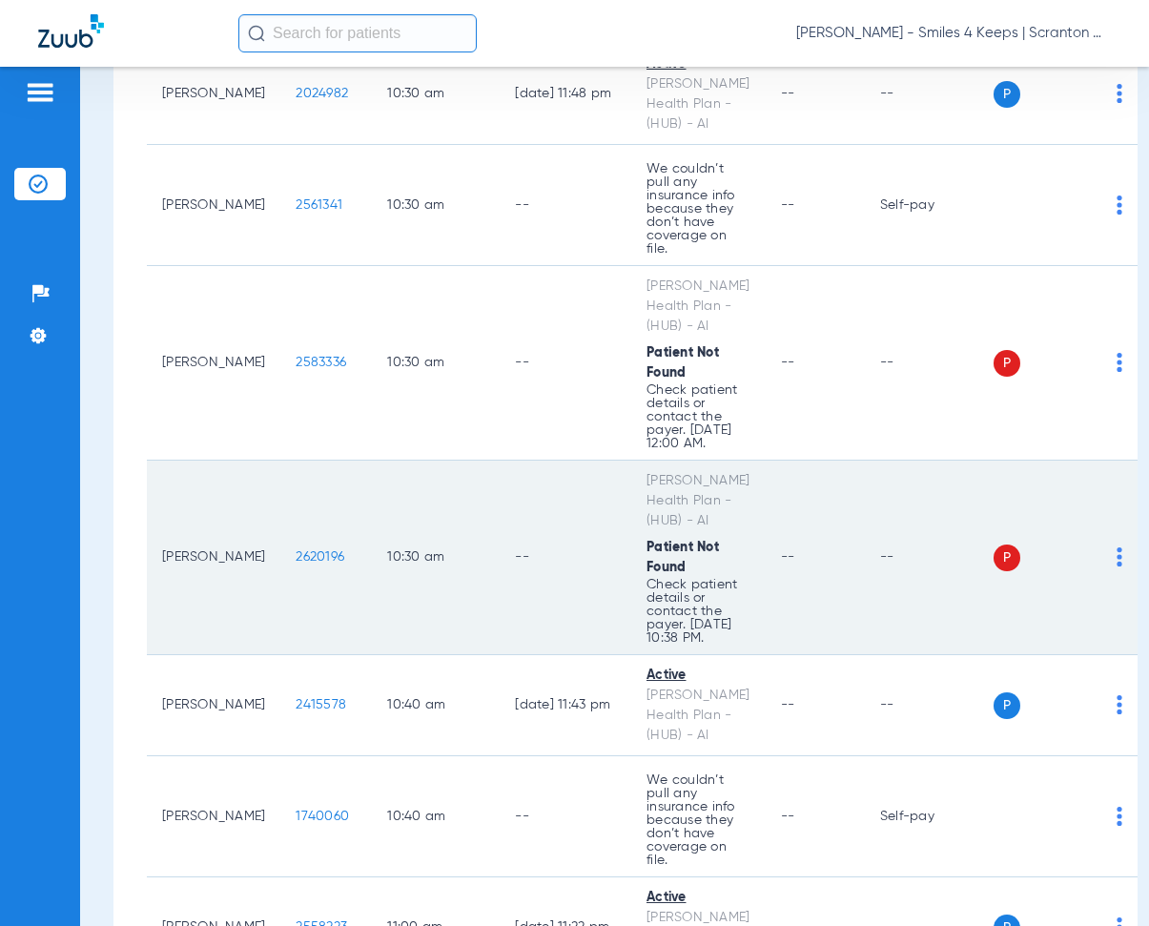
drag, startPoint x: 276, startPoint y: 559, endPoint x: 334, endPoint y: 572, distance: 59.7
click at [334, 572] on td "2620196" at bounding box center [326, 558] width 92 height 195
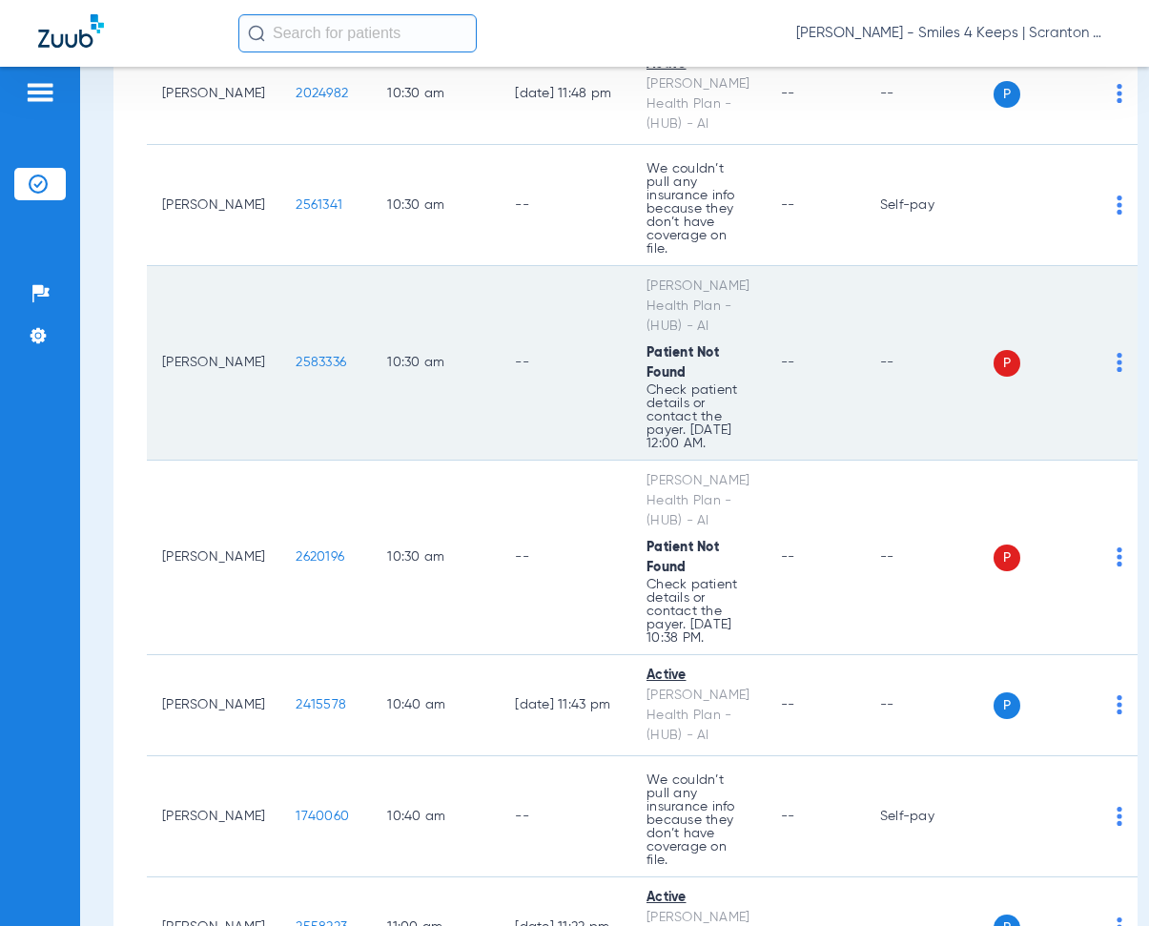
click at [432, 299] on td "10:30 AM" at bounding box center [436, 363] width 128 height 195
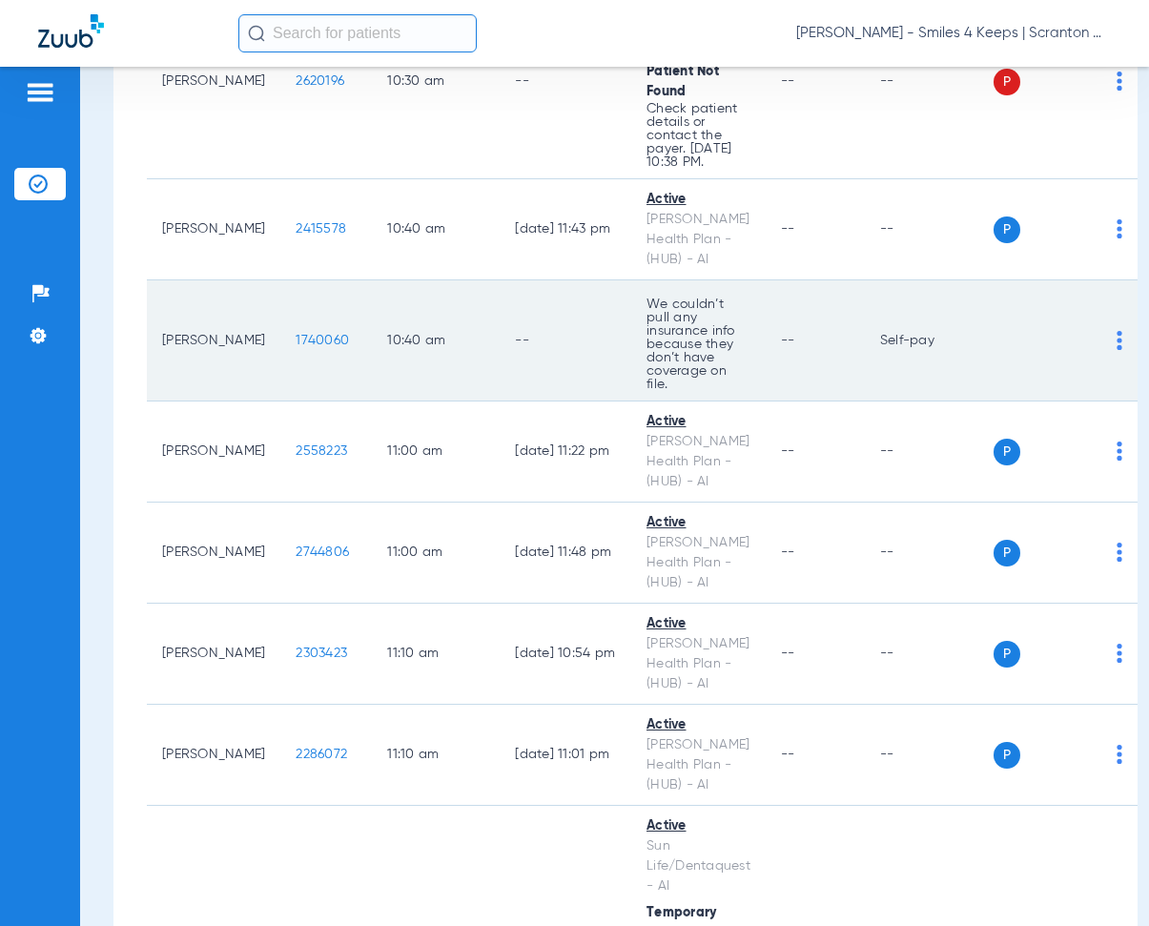
scroll to position [4006, 0]
drag, startPoint x: 278, startPoint y: 329, endPoint x: 338, endPoint y: 342, distance: 61.6
click at [338, 342] on td "1740060" at bounding box center [326, 339] width 92 height 121
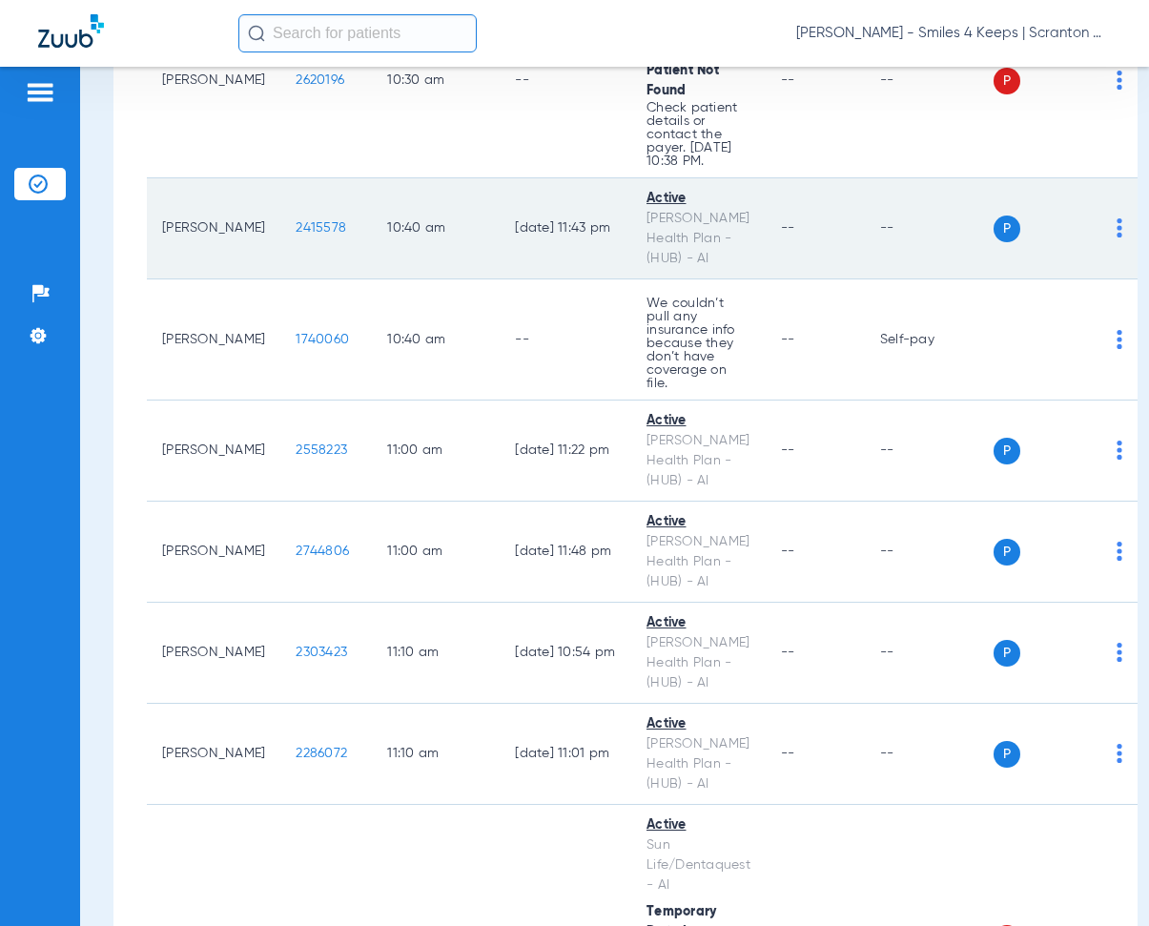
click at [455, 276] on td "10:40 AM" at bounding box center [436, 228] width 128 height 101
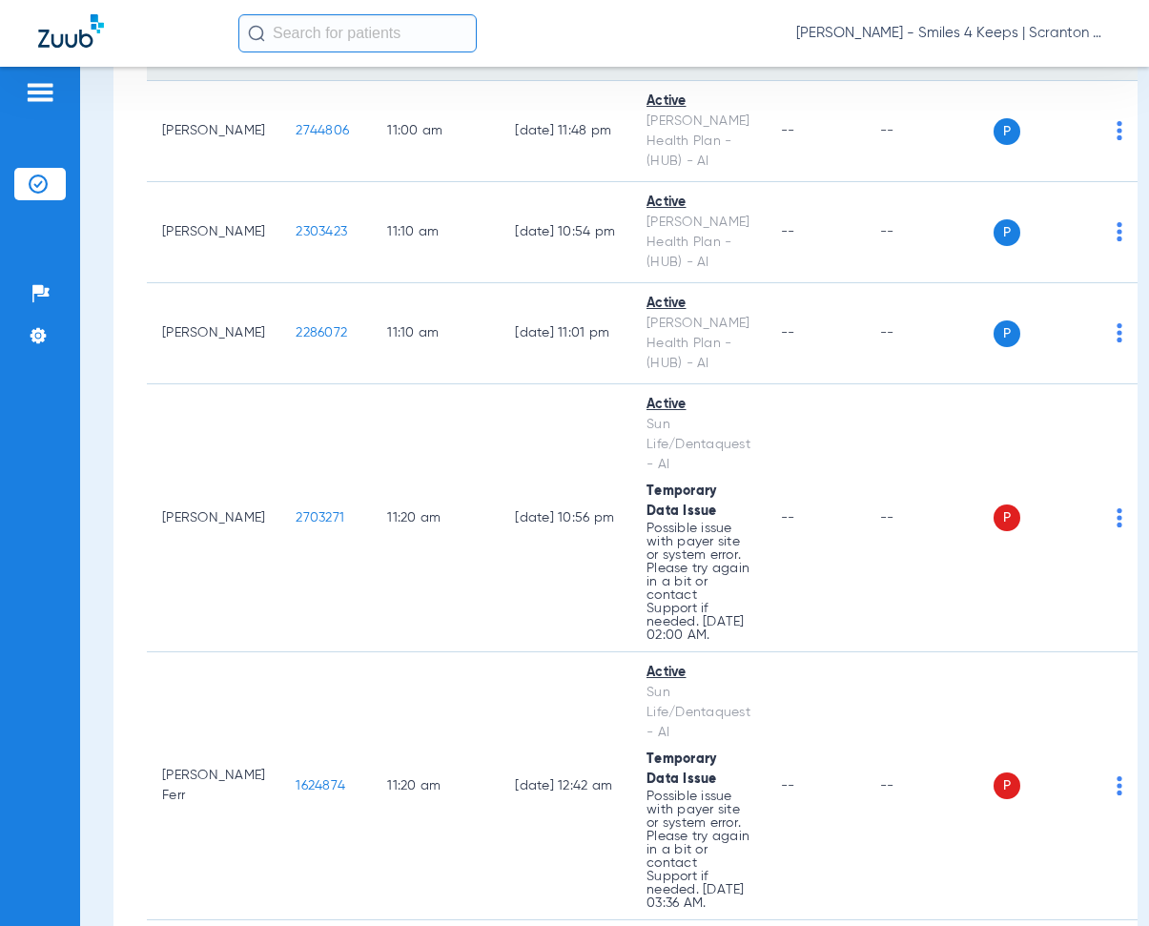
scroll to position [4483, 0]
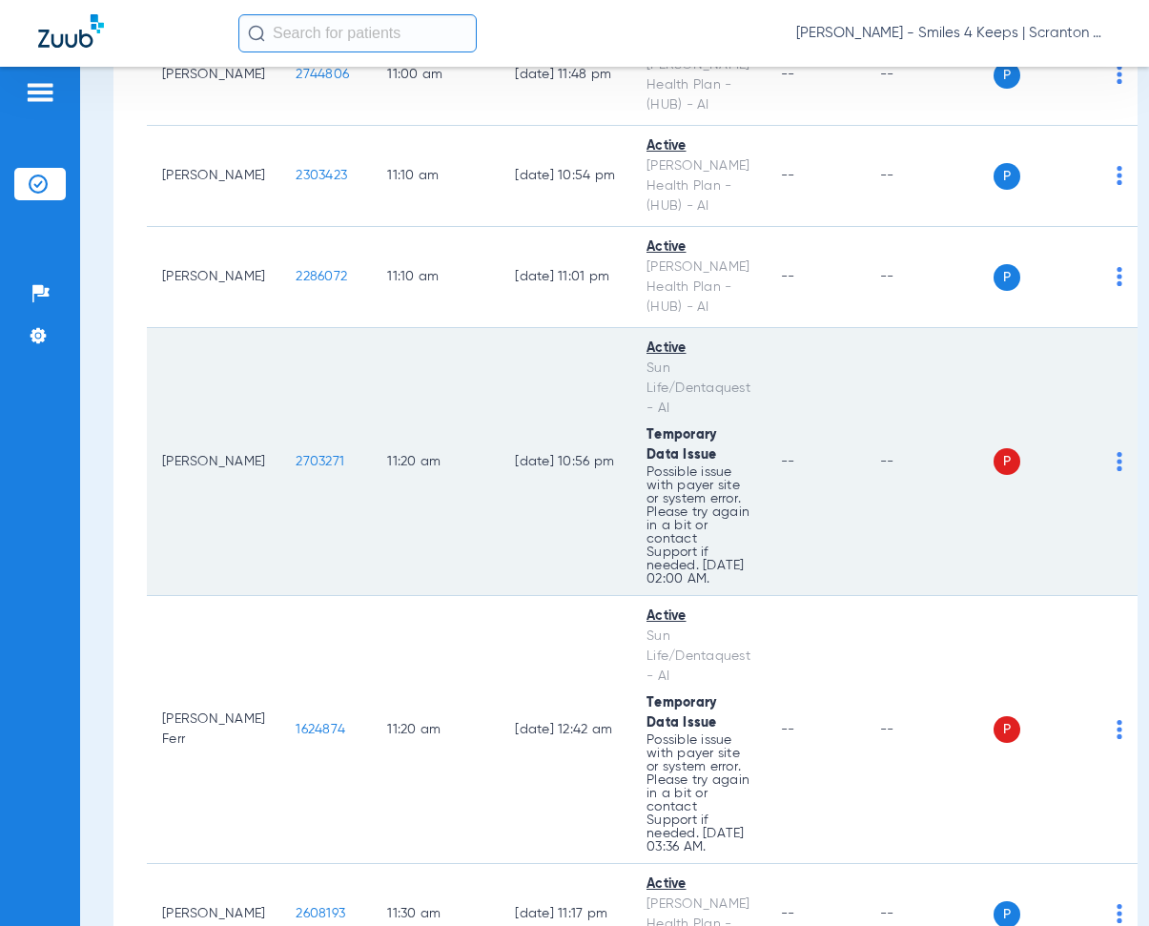
drag, startPoint x: 277, startPoint y: 452, endPoint x: 331, endPoint y: 453, distance: 54.4
click at [331, 453] on td "2703271" at bounding box center [326, 462] width 92 height 268
click at [464, 338] on td "11:20 AM" at bounding box center [436, 462] width 128 height 268
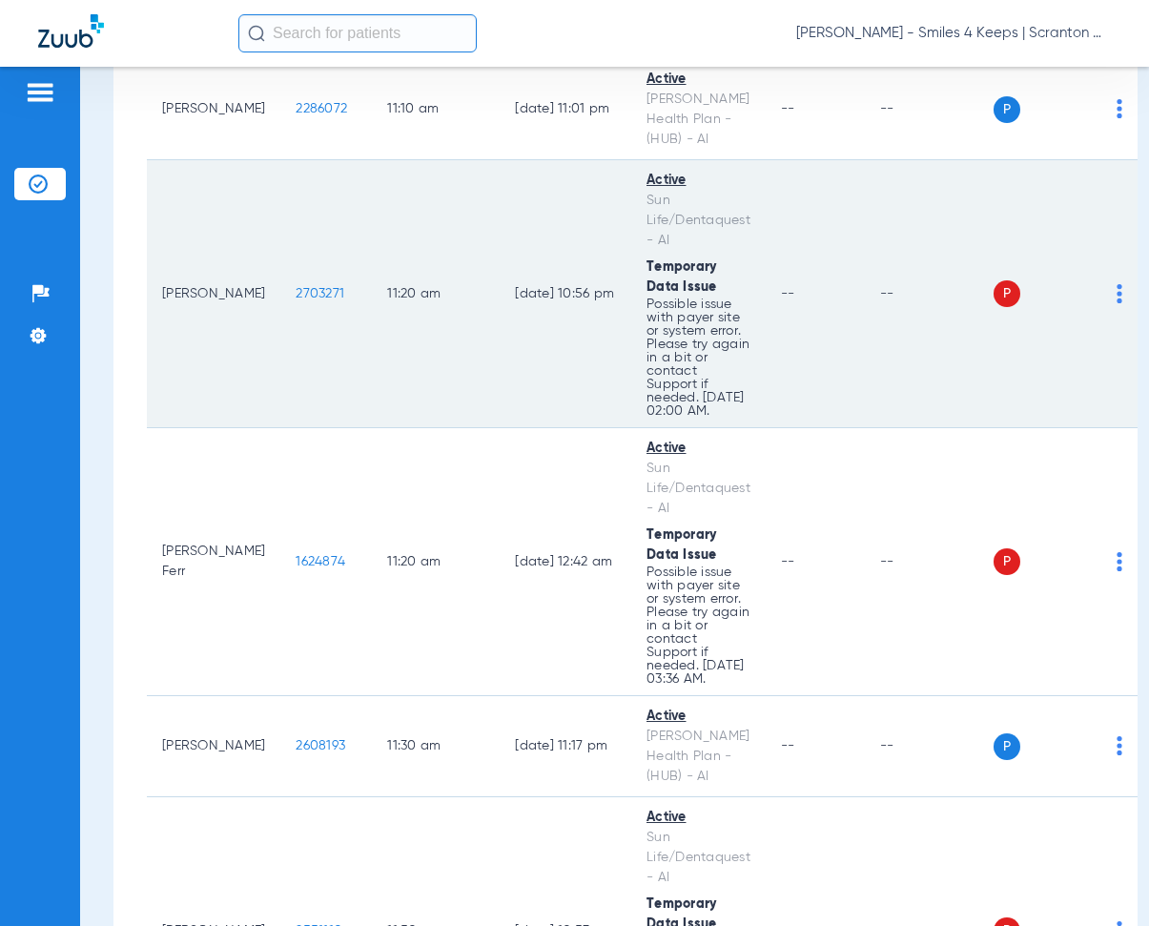
scroll to position [4674, 0]
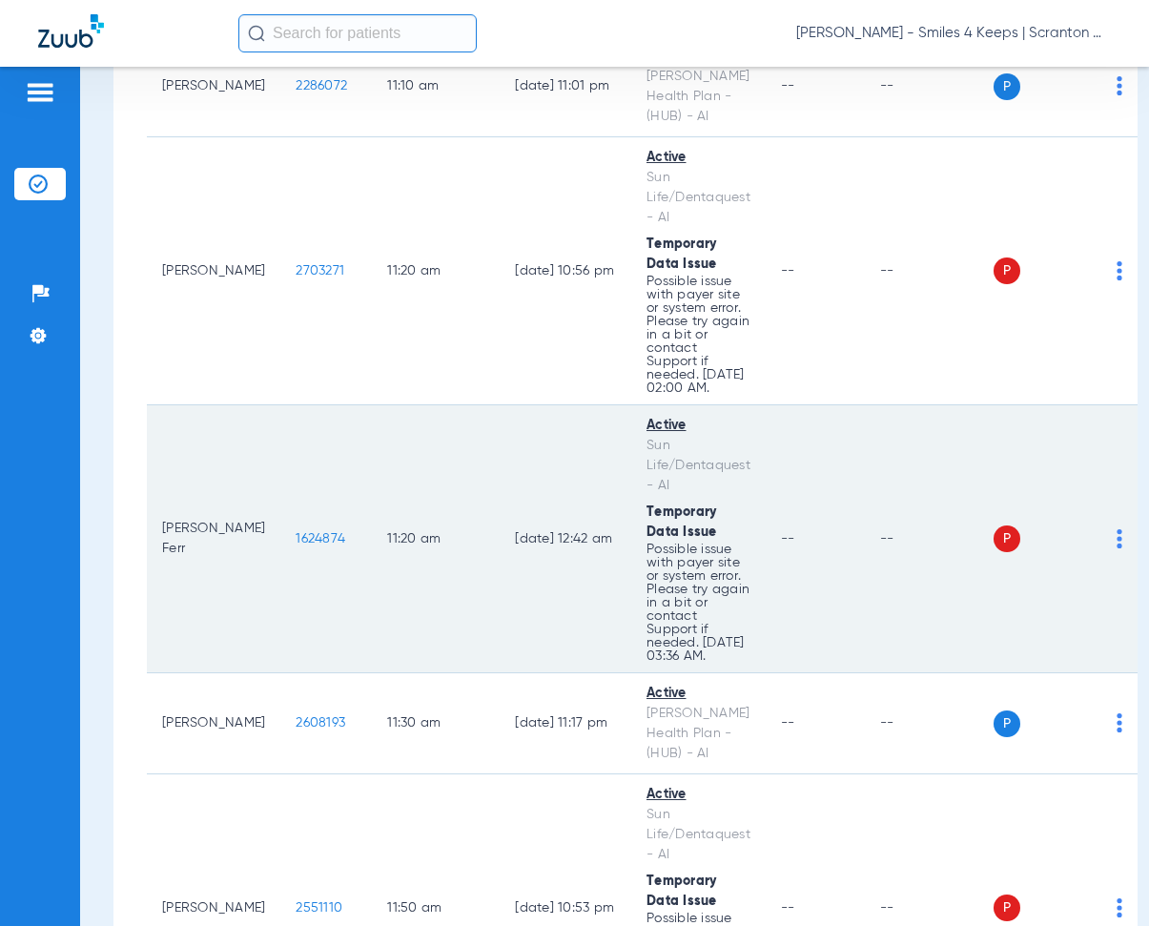
drag, startPoint x: 278, startPoint y: 523, endPoint x: 347, endPoint y: 534, distance: 70.6
click at [347, 534] on td "1624874" at bounding box center [326, 539] width 92 height 268
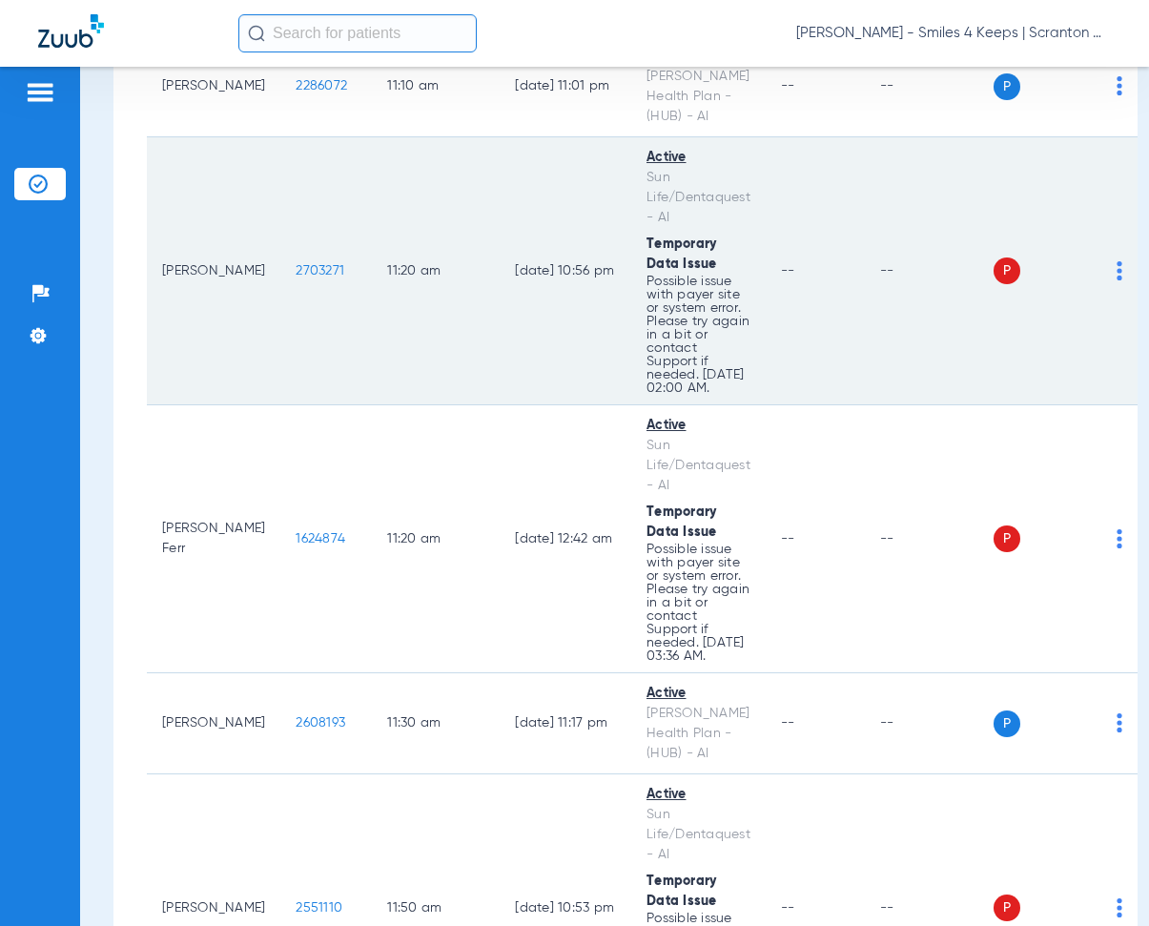
click at [391, 327] on td "11:20 AM" at bounding box center [436, 271] width 128 height 268
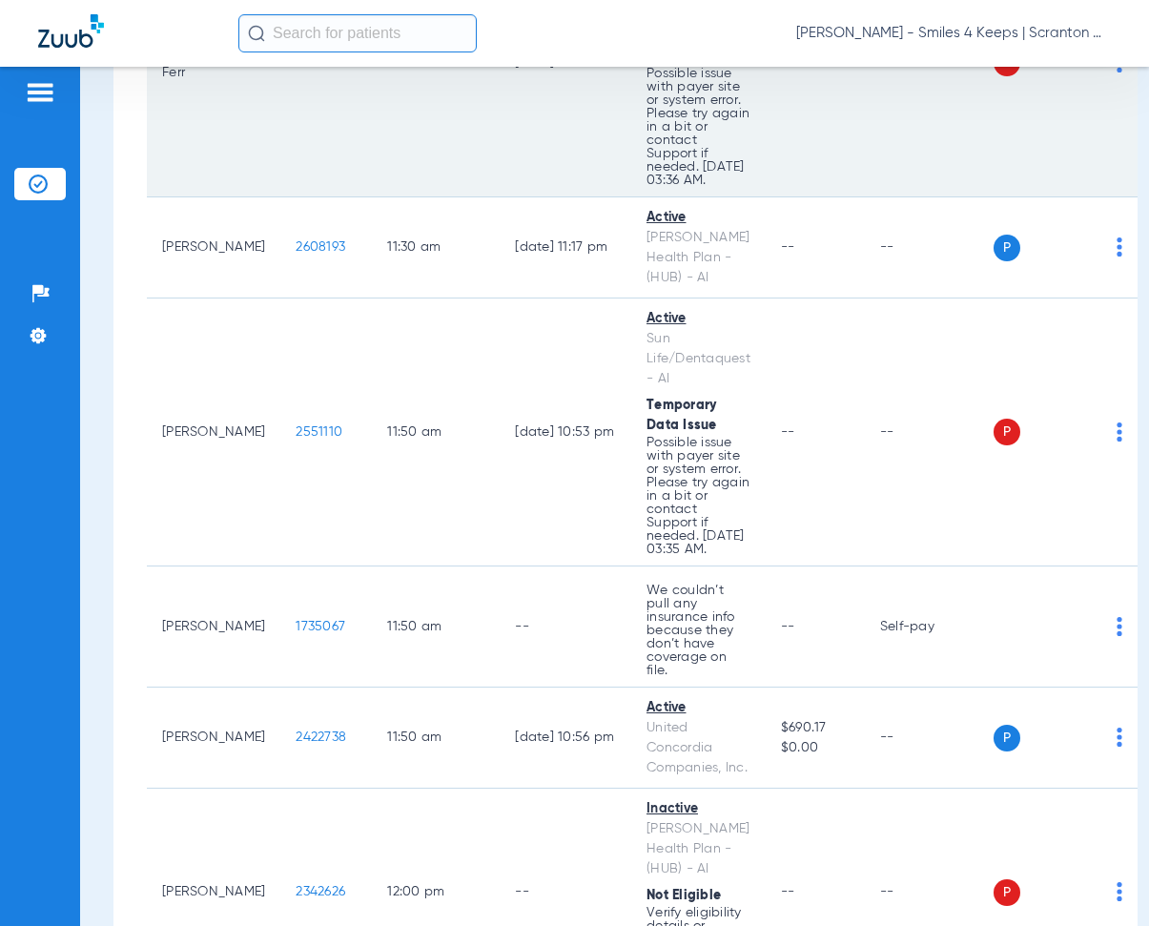
scroll to position [5151, 0]
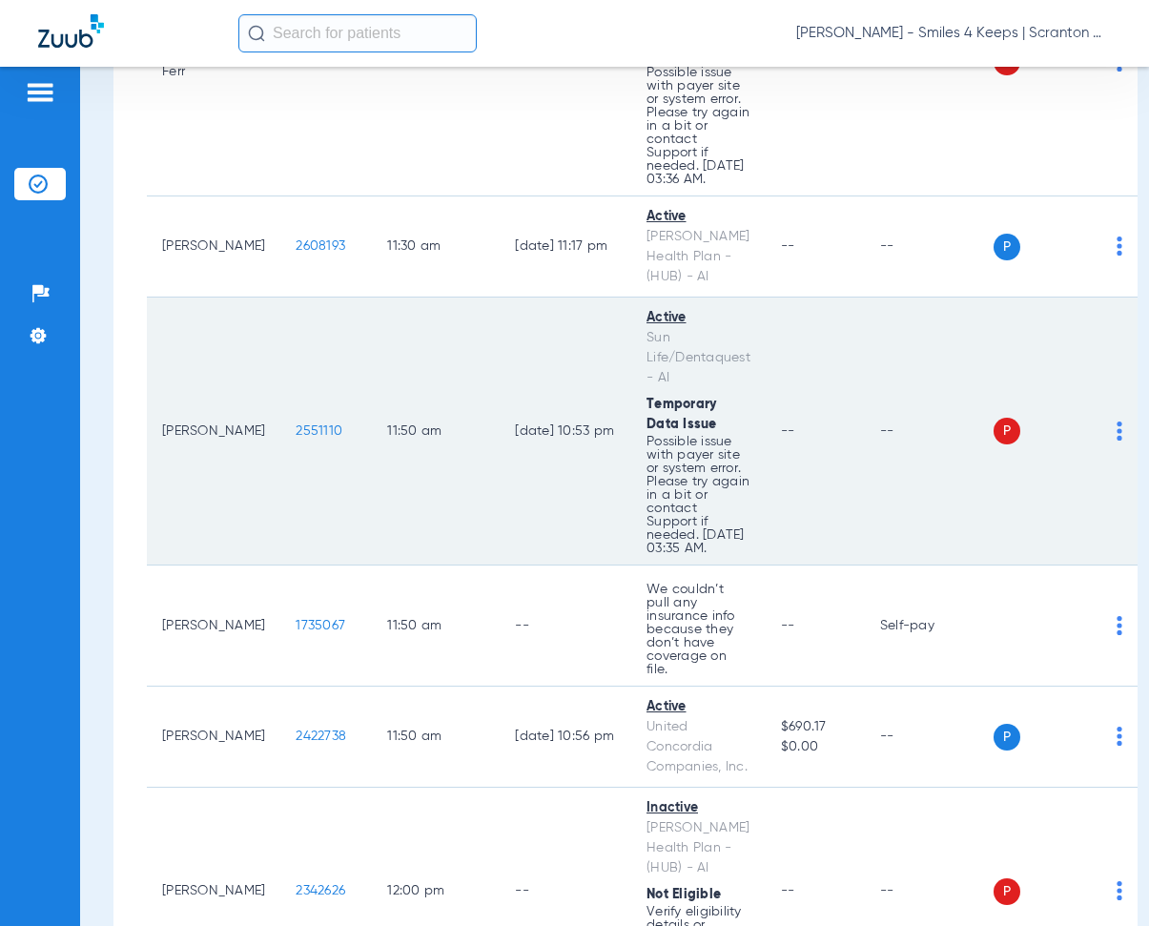
drag, startPoint x: 276, startPoint y: 422, endPoint x: 339, endPoint y: 437, distance: 64.8
click at [339, 437] on td "2551110" at bounding box center [326, 432] width 92 height 268
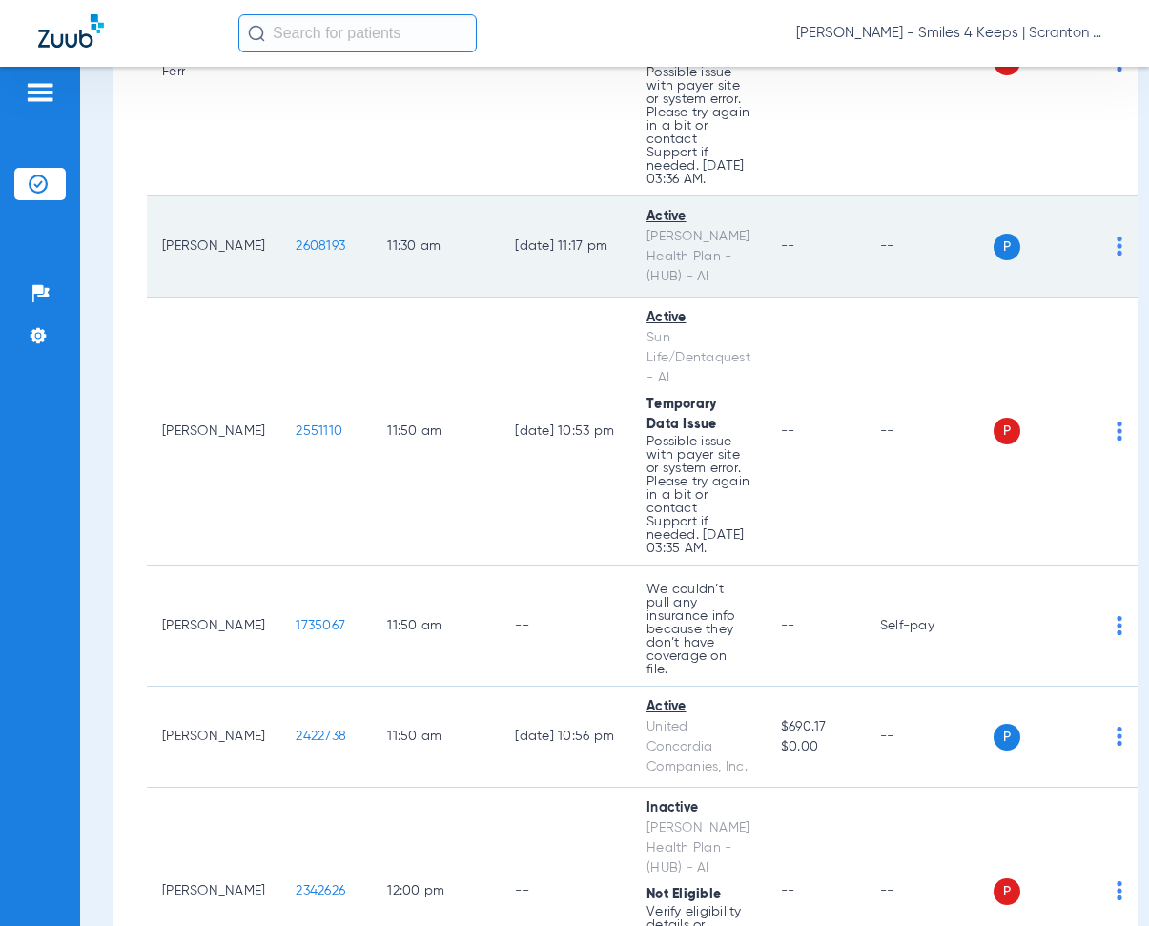
click at [420, 272] on td "11:30 AM" at bounding box center [436, 247] width 128 height 101
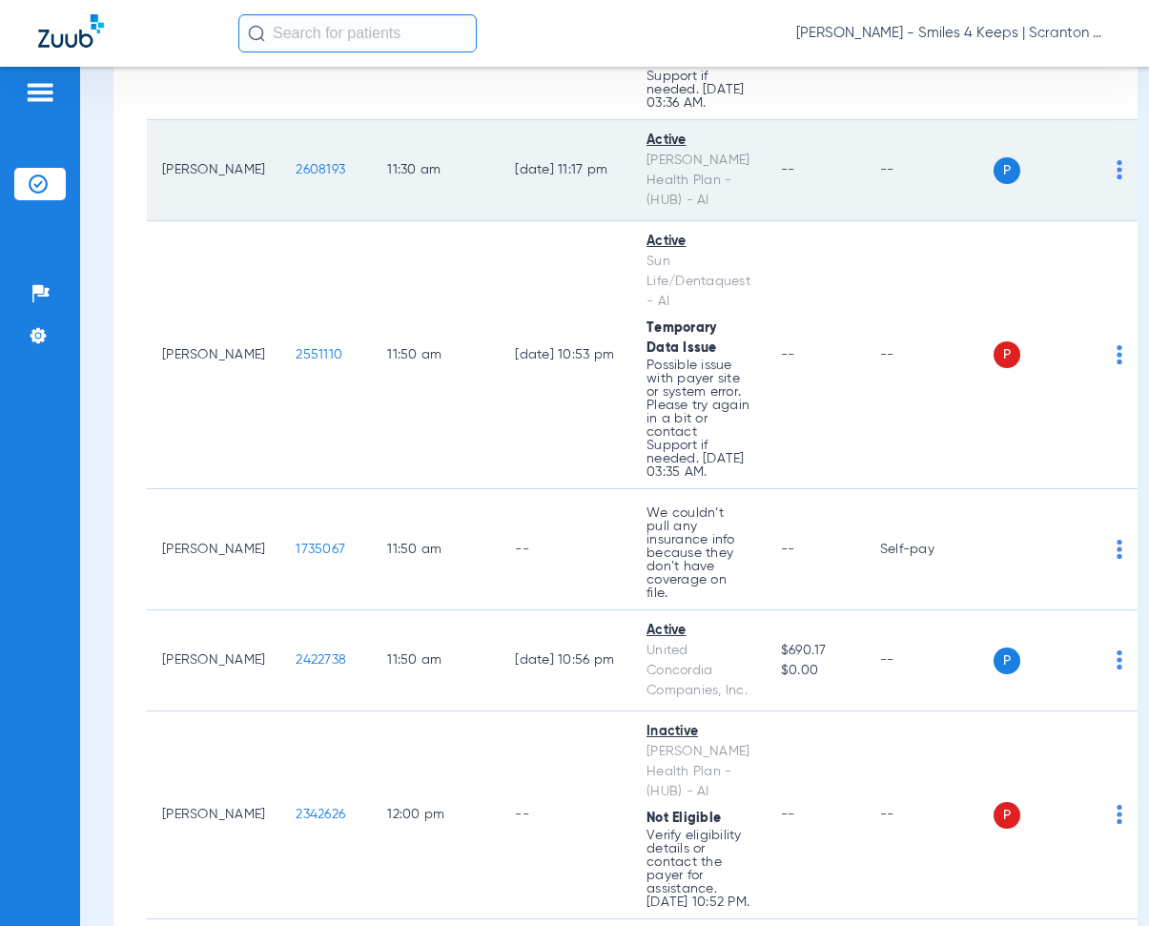
scroll to position [5342, 0]
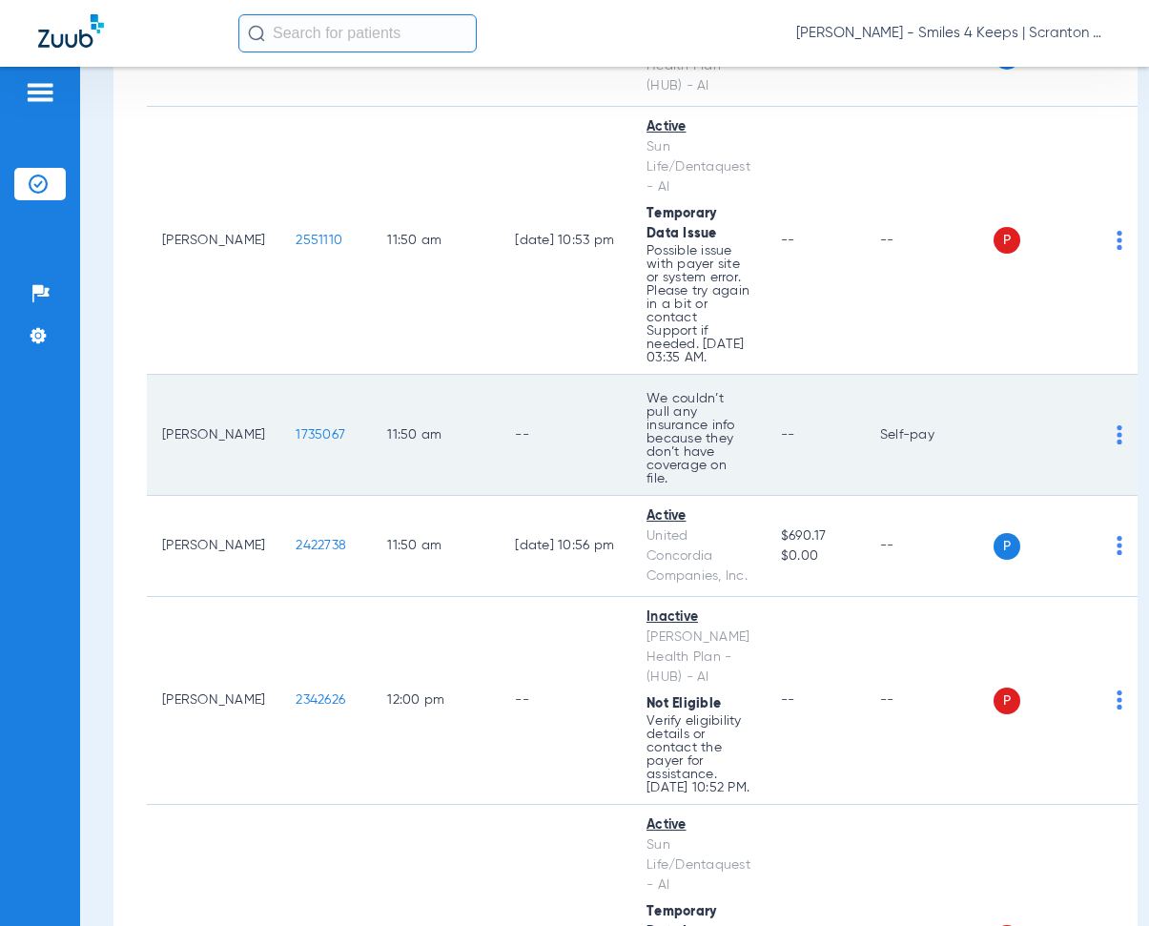
drag, startPoint x: 279, startPoint y: 416, endPoint x: 333, endPoint y: 426, distance: 55.4
click at [333, 426] on td "1735067" at bounding box center [326, 435] width 92 height 121
click at [412, 375] on td "11:50 AM" at bounding box center [436, 435] width 128 height 121
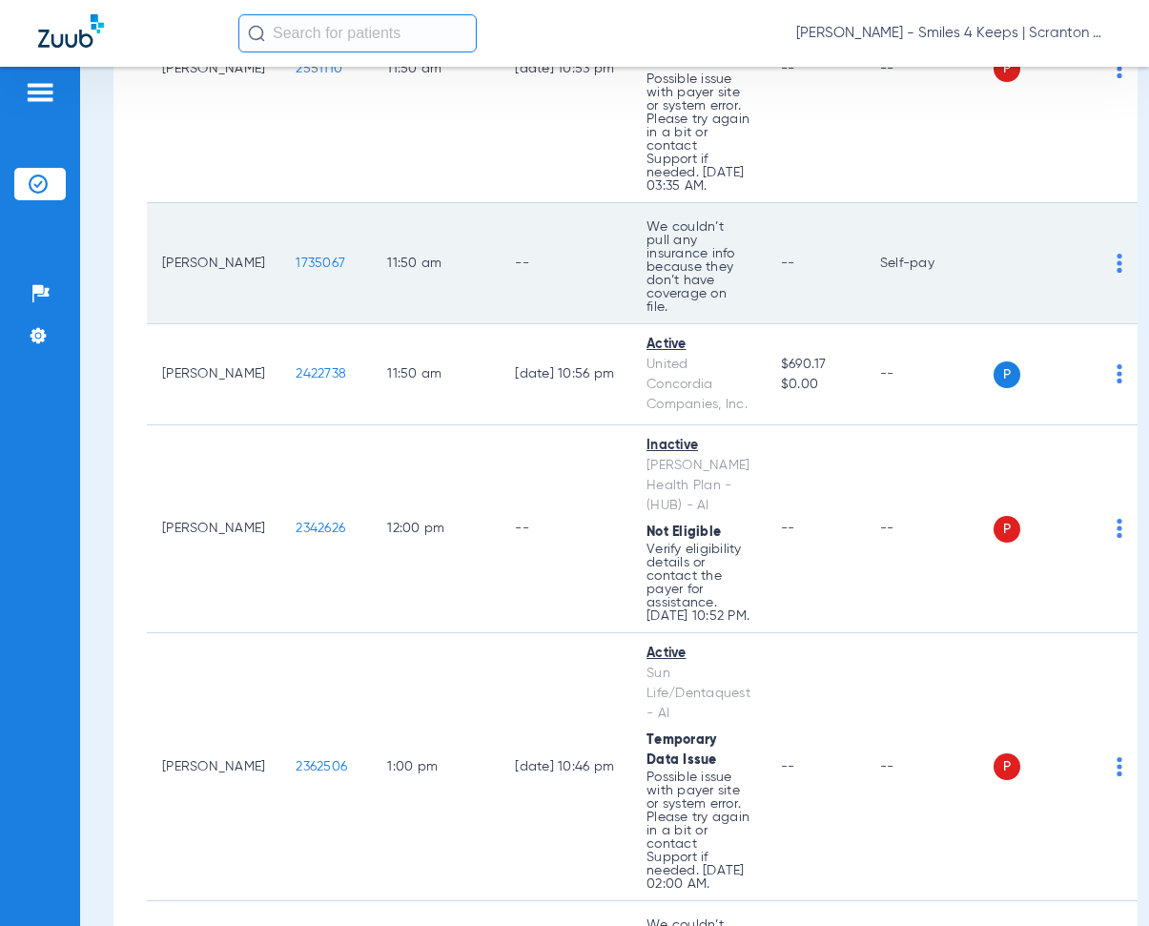
scroll to position [5533, 0]
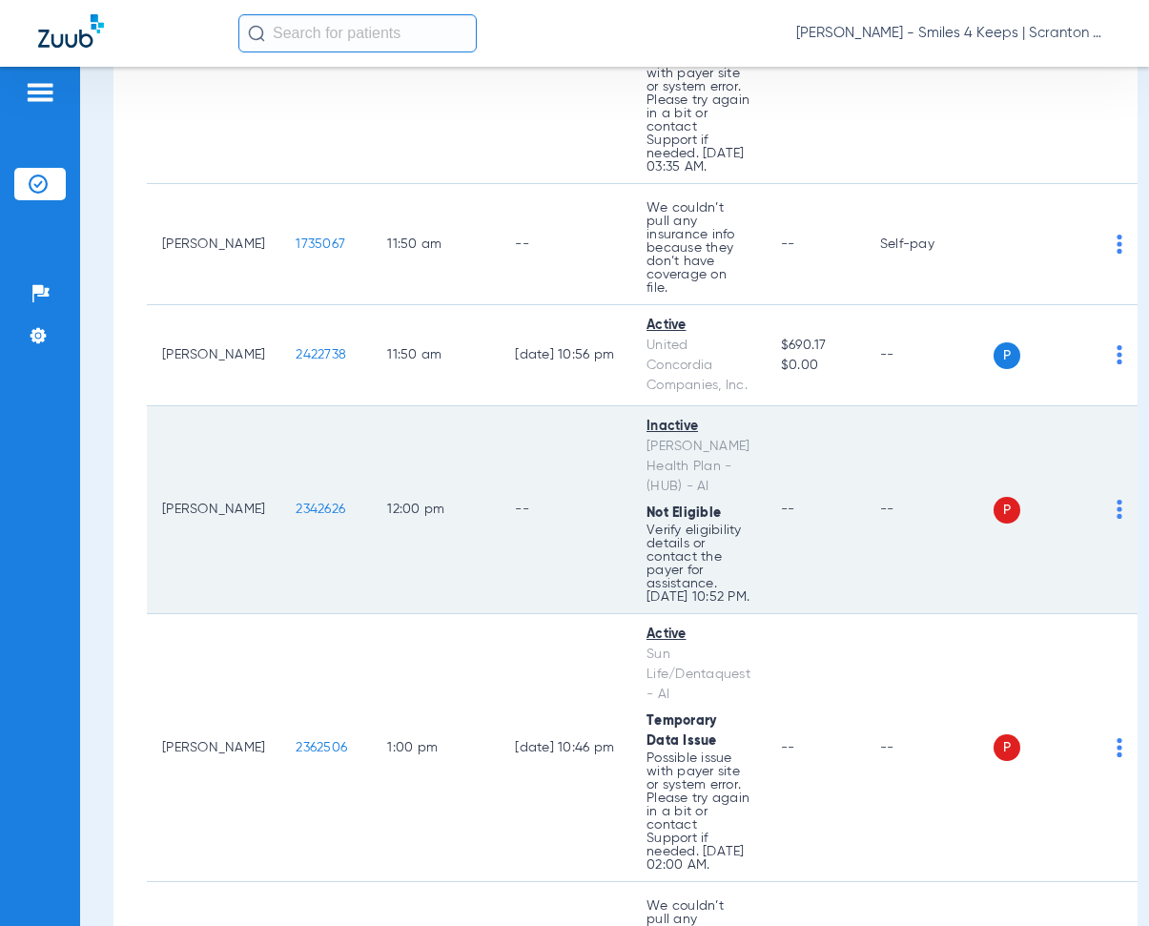
drag, startPoint x: 274, startPoint y: 488, endPoint x: 341, endPoint y: 501, distance: 67.9
click at [341, 501] on td "2342626" at bounding box center [326, 510] width 92 height 208
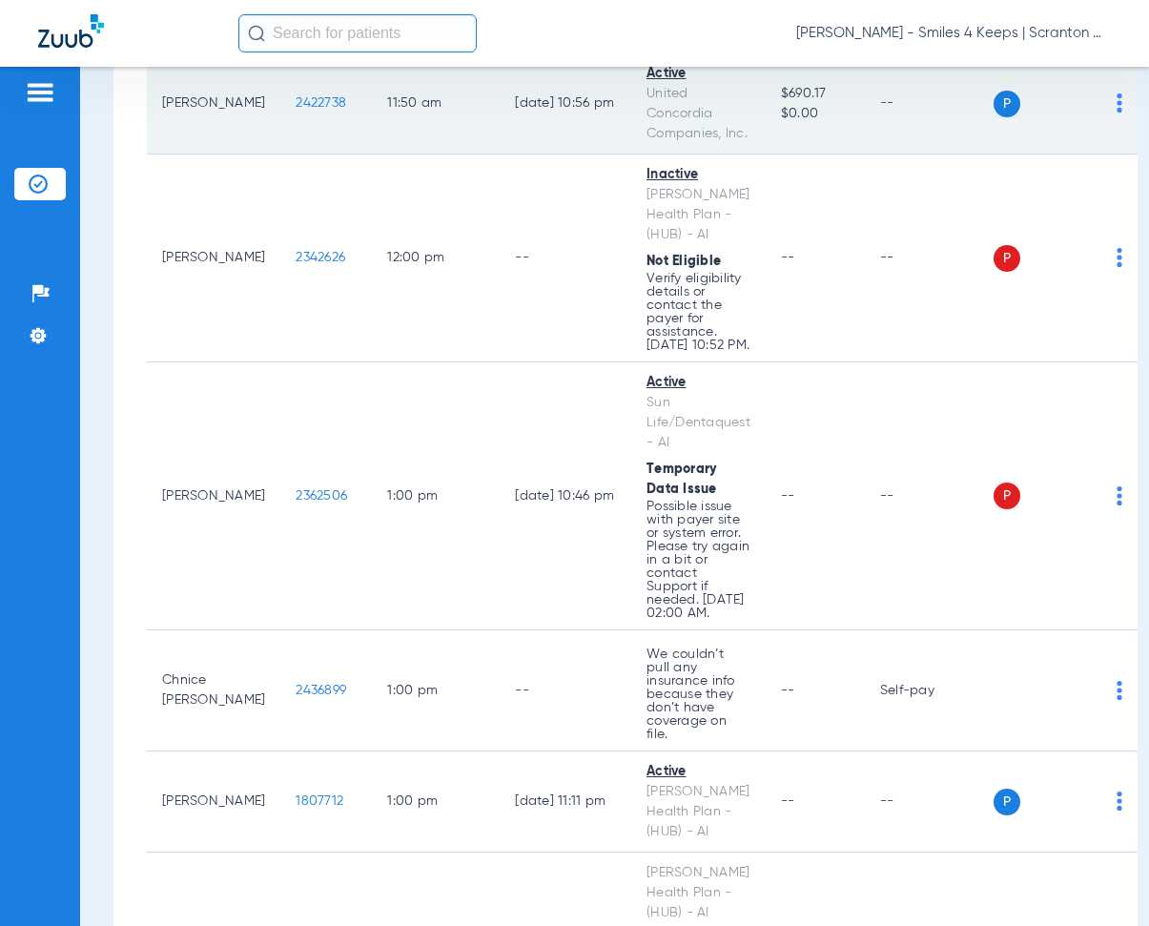
scroll to position [5819, 0]
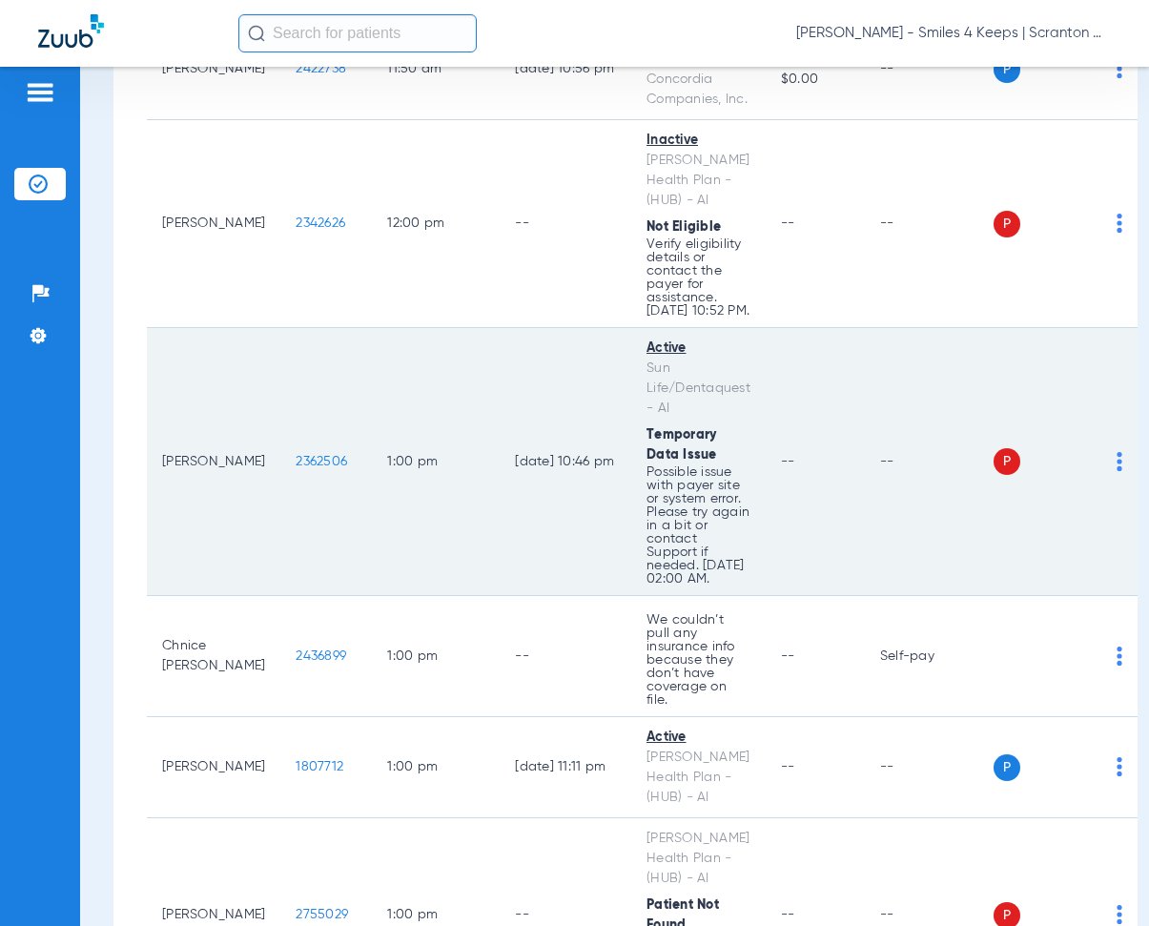
drag, startPoint x: 279, startPoint y: 448, endPoint x: 330, endPoint y: 460, distance: 52.8
click at [330, 460] on td "2362506" at bounding box center [326, 462] width 92 height 268
click at [428, 328] on td "1:00 PM" at bounding box center [436, 462] width 128 height 268
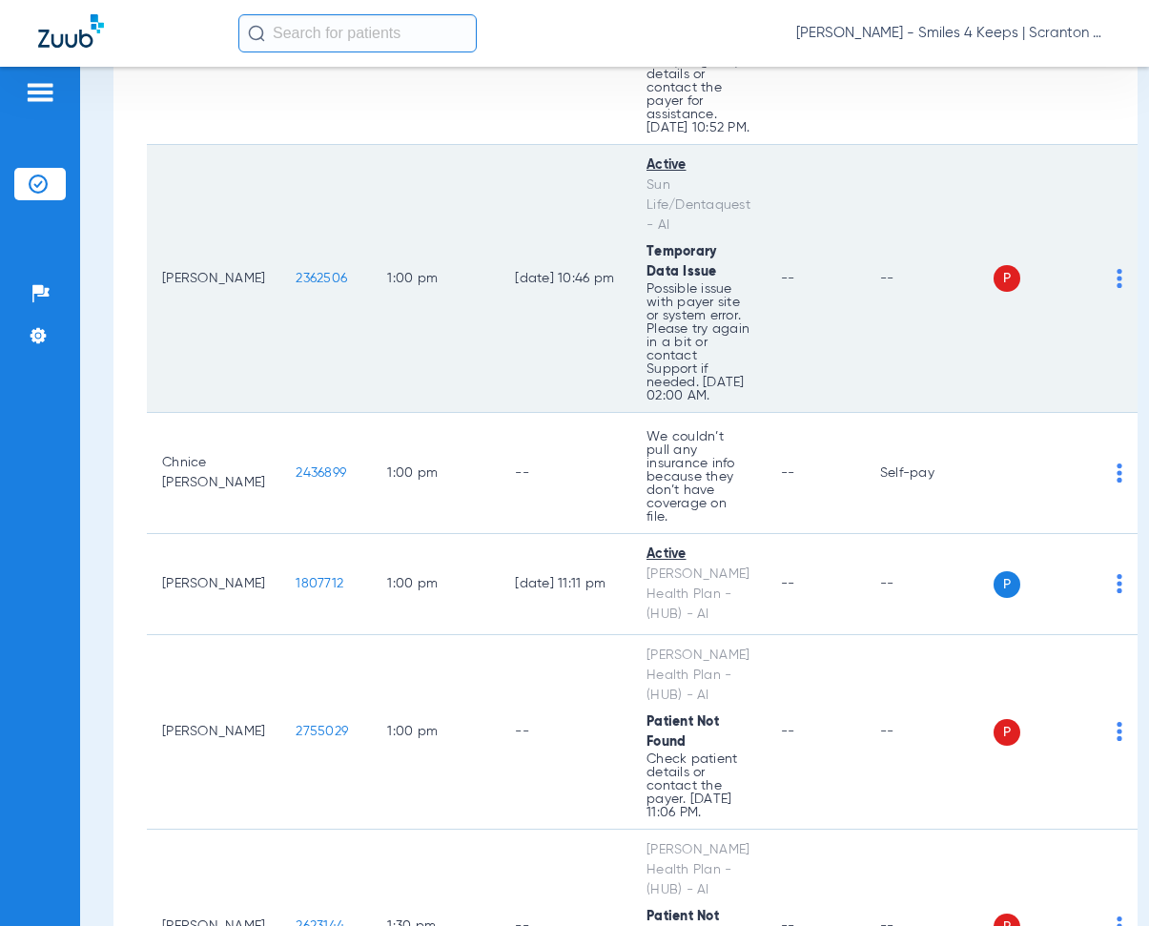
scroll to position [6010, 0]
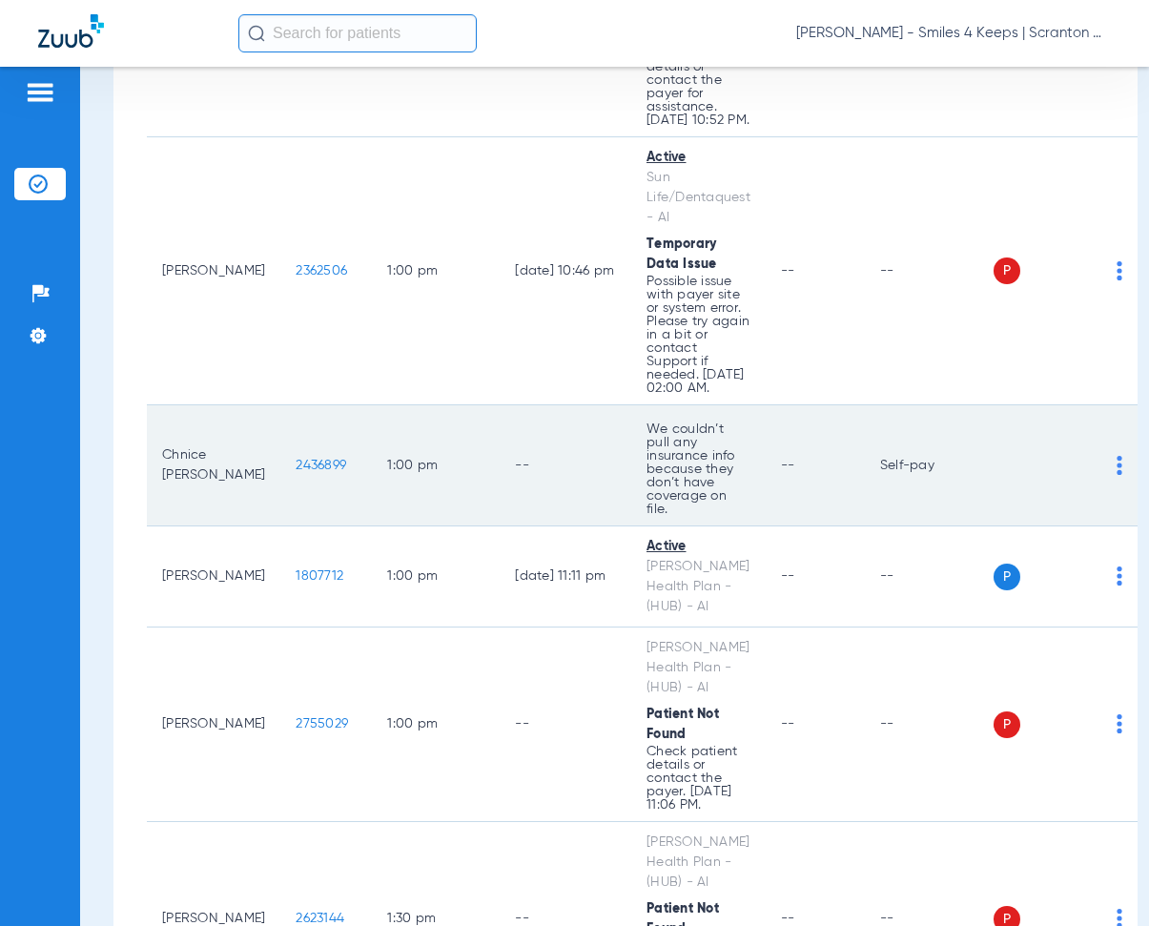
drag, startPoint x: 269, startPoint y: 451, endPoint x: 336, endPoint y: 453, distance: 66.8
click at [336, 453] on td "2436899" at bounding box center [326, 465] width 92 height 121
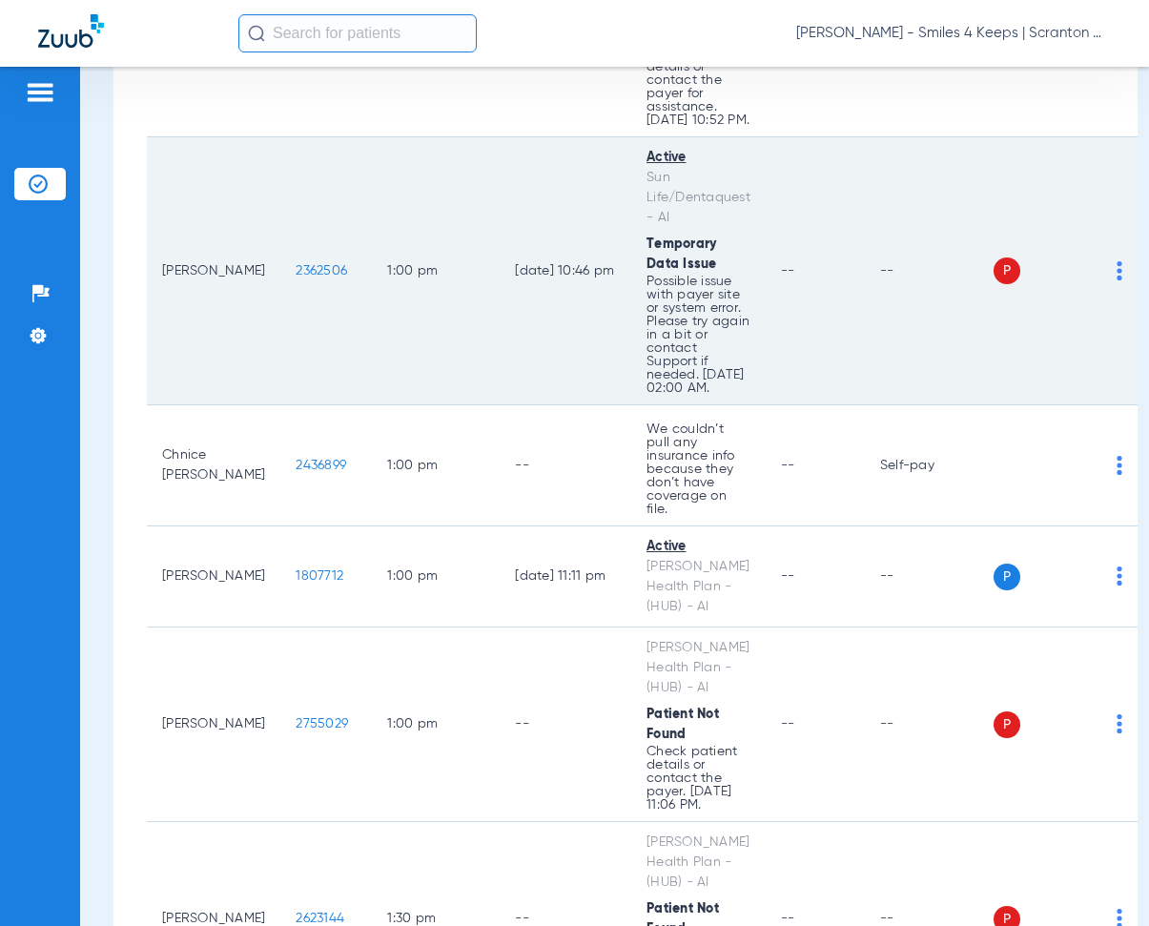
click at [398, 330] on td "1:00 PM" at bounding box center [436, 271] width 128 height 268
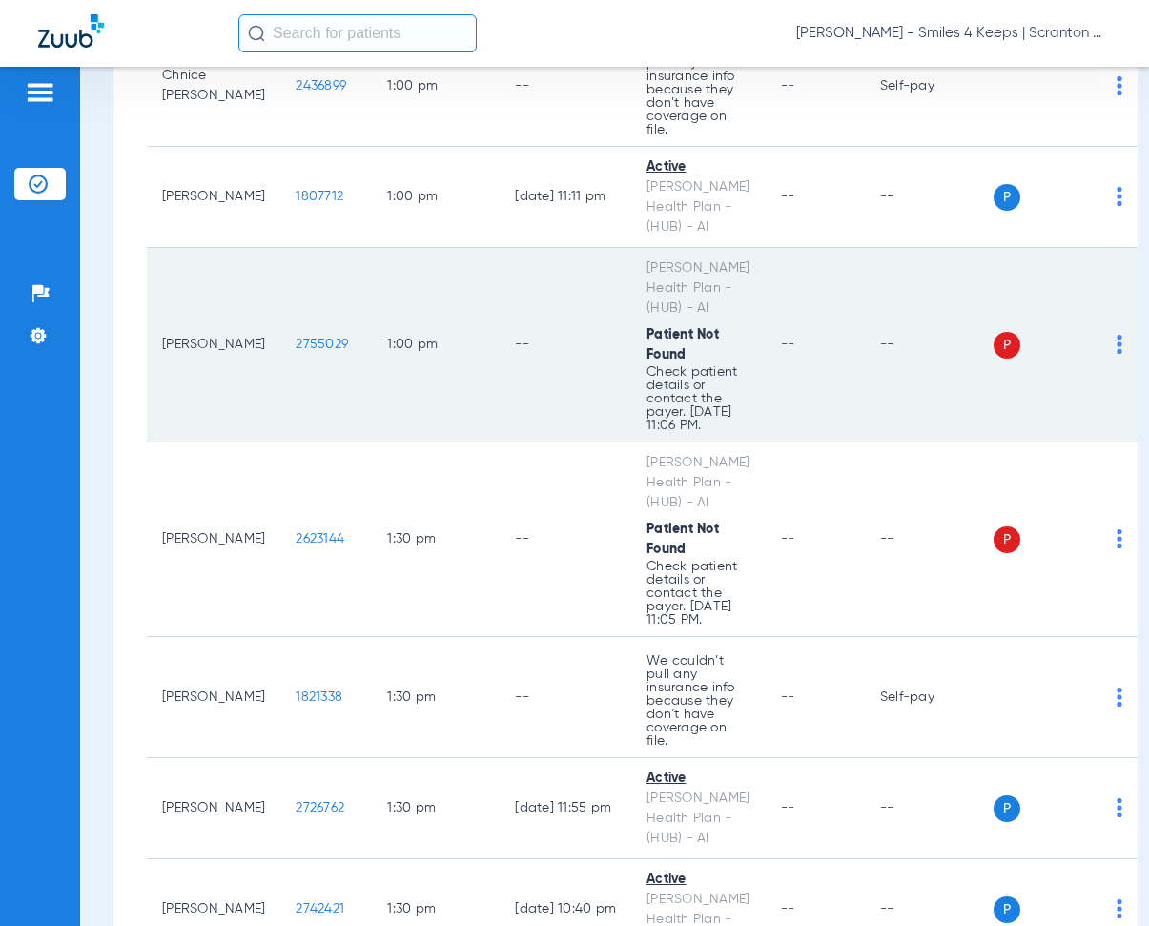
scroll to position [6391, 0]
drag, startPoint x: 277, startPoint y: 311, endPoint x: 350, endPoint y: 327, distance: 75.2
click at [350, 327] on td "2755029" at bounding box center [326, 343] width 92 height 195
click at [527, 258] on td "--" at bounding box center [566, 343] width 132 height 195
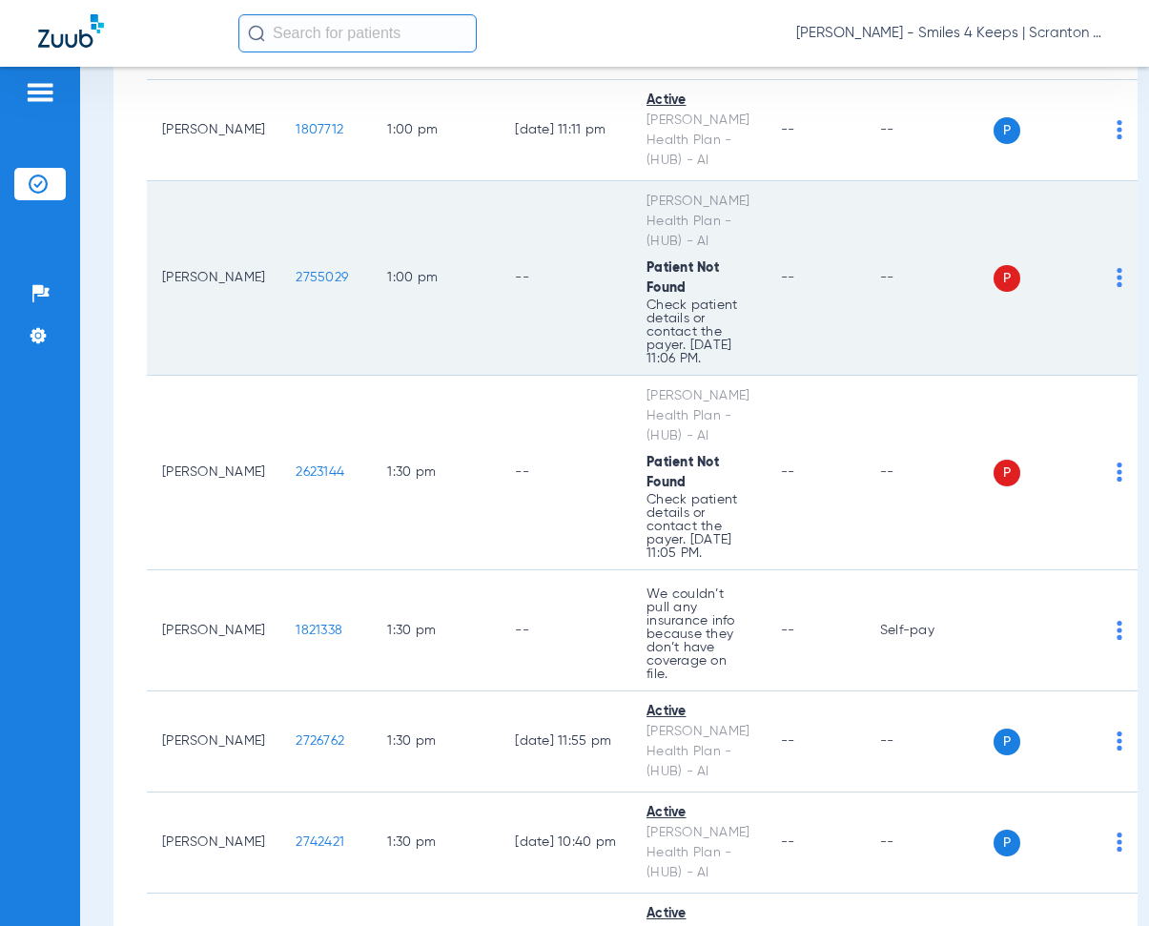
scroll to position [6487, 0]
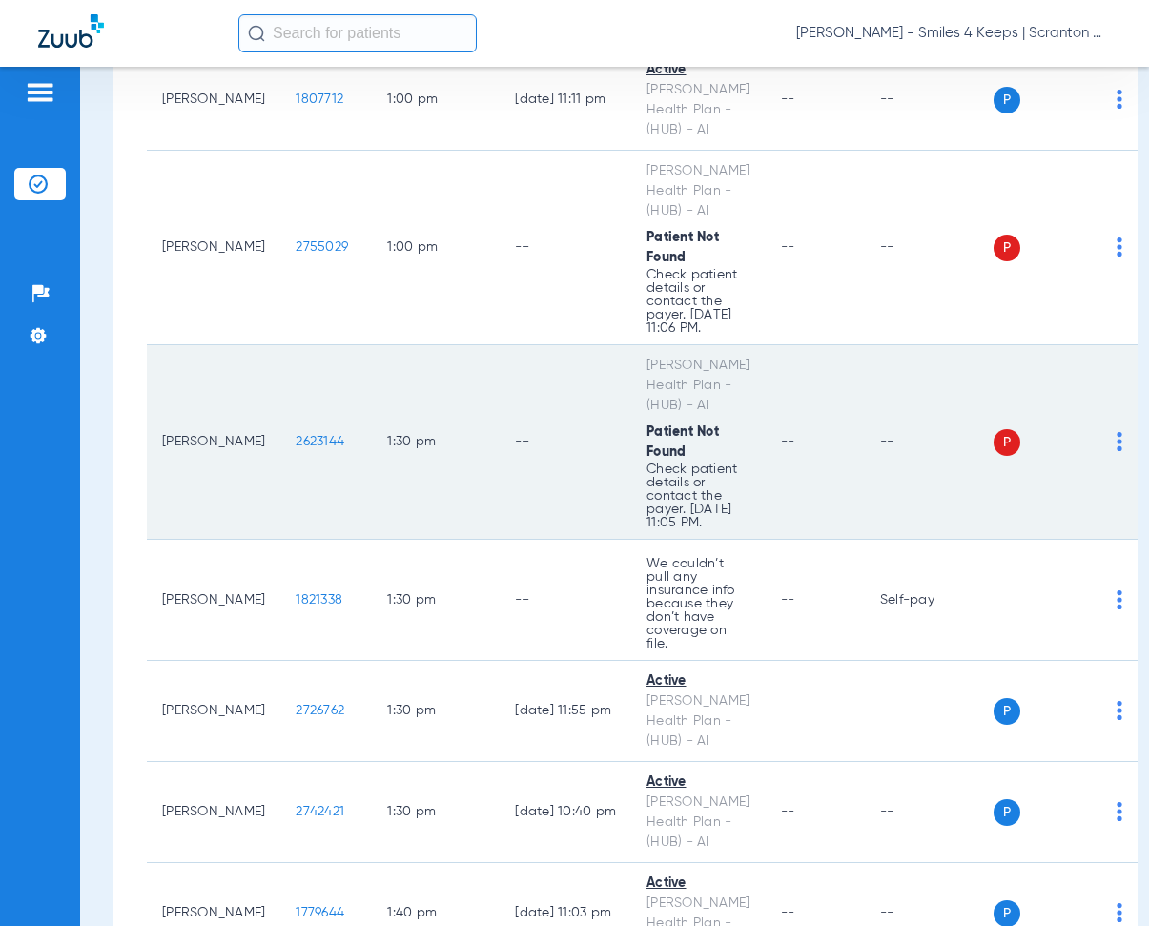
drag, startPoint x: 279, startPoint y: 415, endPoint x: 328, endPoint y: 413, distance: 49.6
click at [340, 427] on td "2623144" at bounding box center [326, 442] width 92 height 195
